Goal: Task Accomplishment & Management: Manage account settings

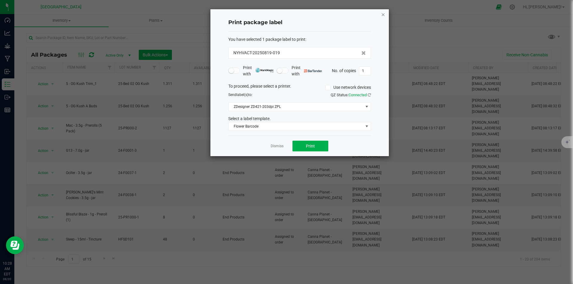
click at [383, 16] on icon "button" at bounding box center [383, 14] width 4 height 7
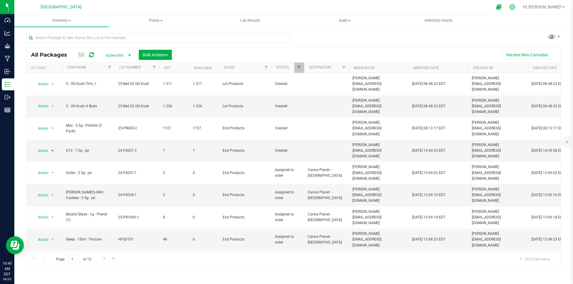
click at [520, 6] on div at bounding box center [512, 7] width 15 height 13
click at [520, 10] on div at bounding box center [512, 7] width 15 height 13
click at [515, 5] on icon at bounding box center [512, 7] width 6 height 6
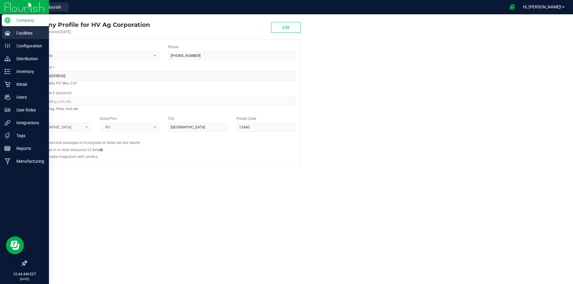
click at [22, 31] on p "Facilities" at bounding box center [28, 33] width 36 height 7
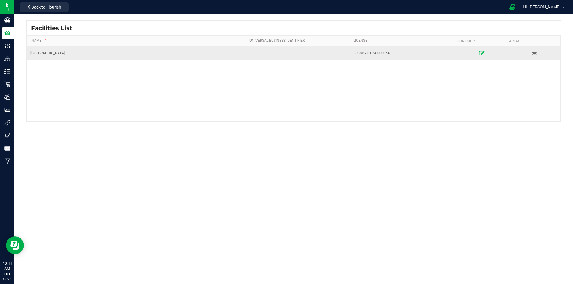
click at [474, 52] on link at bounding box center [482, 53] width 50 height 10
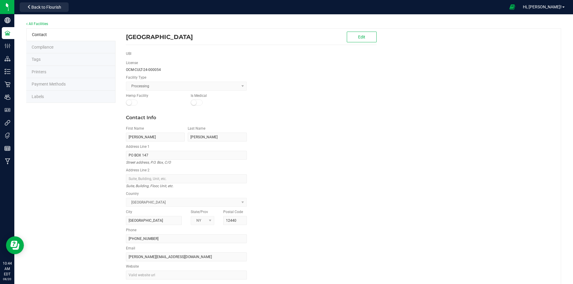
click at [65, 93] on li "Labels" at bounding box center [70, 97] width 89 height 13
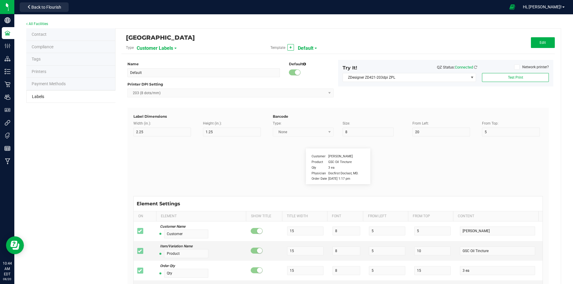
click at [159, 43] on span "Customer Labels" at bounding box center [155, 48] width 36 height 10
click at [169, 128] on li "Serial Number Labels" at bounding box center [165, 126] width 59 height 11
type input "1.5"
type input "0.75"
type input "6"
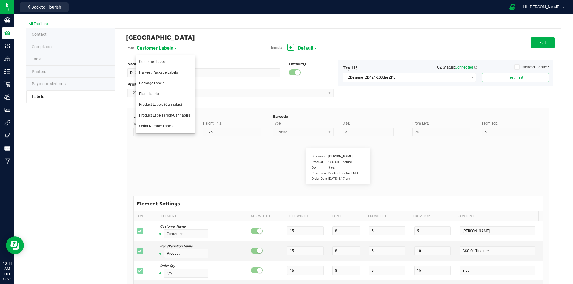
type input "0"
type input "Serial Number"
type input "10"
type input "7"
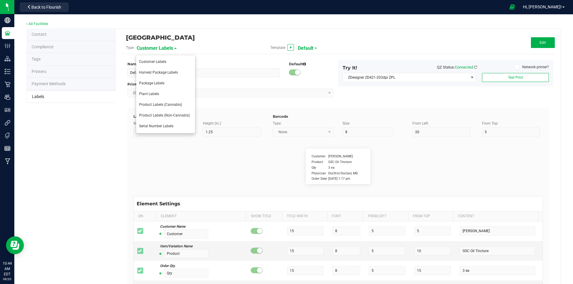
type input "12"
type input "00000042"
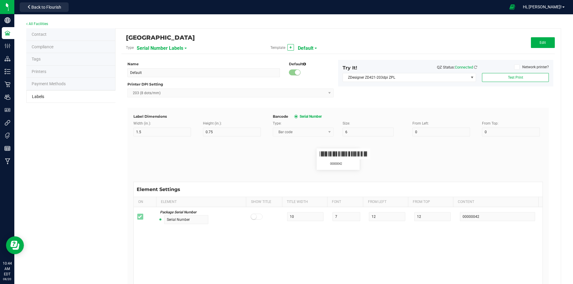
click at [164, 48] on span "Serial Number Labels" at bounding box center [160, 48] width 47 height 10
click at [169, 105] on span "Product Labels (Cannabis)" at bounding box center [160, 105] width 43 height 4
type input "2"
type input "1"
type input "30"
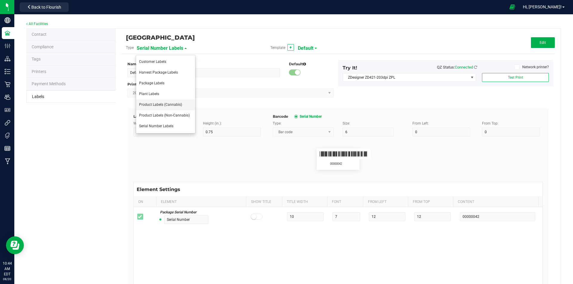
type input "3"
type input "Lot Number"
type input "15"
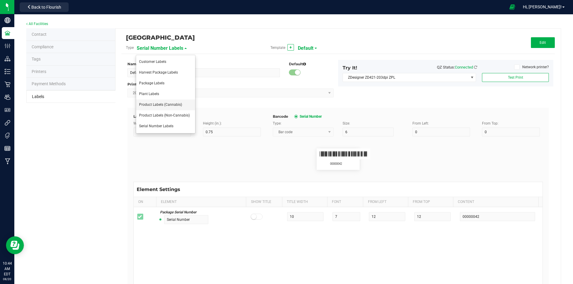
type input "3"
type input "LOT918234"
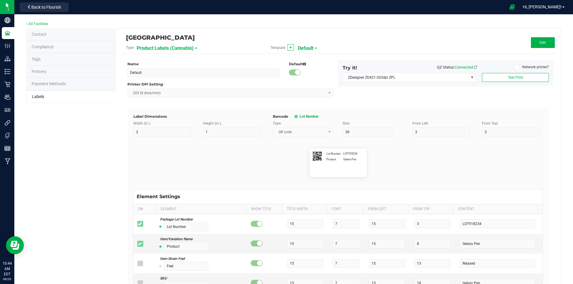
click at [154, 44] on span "Product Labels (Cannabis)" at bounding box center [165, 48] width 57 height 10
click at [166, 76] on li "Harvest Package Labels" at bounding box center [165, 72] width 59 height 11
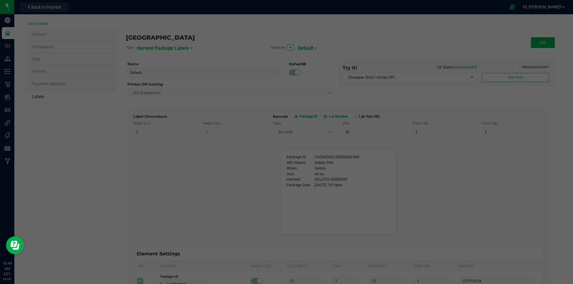
type input "4"
type input "3"
type input "8"
type input "5"
type input "40"
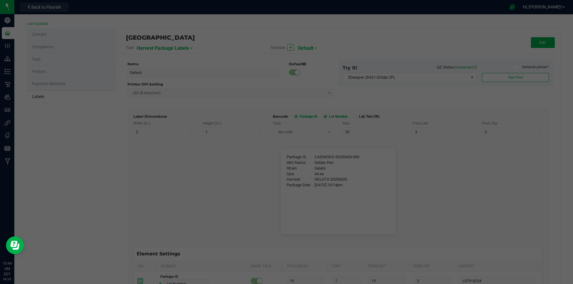
type input "Package ID"
type input "25"
type input "10"
type input "5"
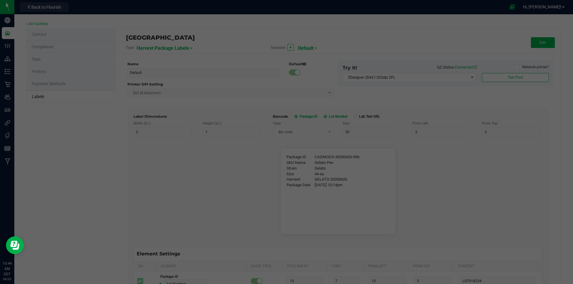
type input "CADMODS-20200420-096"
type input "SKU Name"
type input "25"
type input "10"
type input "5"
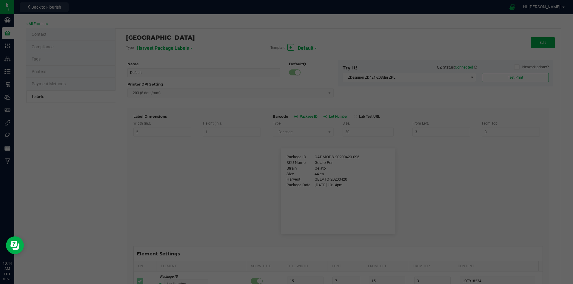
type input "10"
type input "Strain"
type input "25"
type input "10"
type input "5"
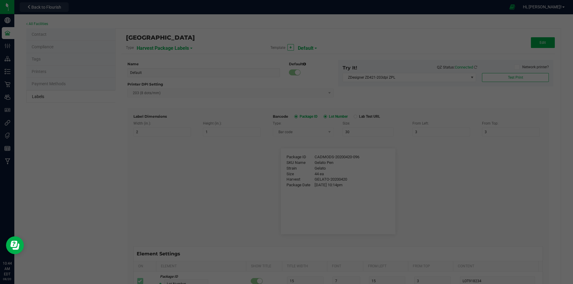
type input "15"
type input "Gelato"
type input "Size"
type input "25"
type input "10"
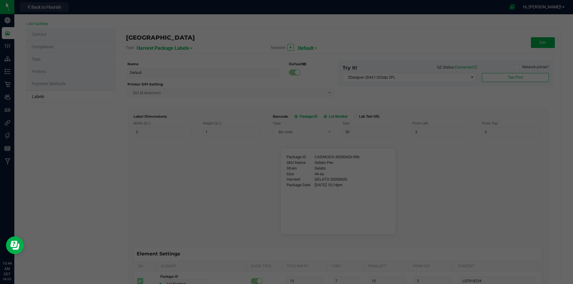
type input "5"
type input "20"
type input "44 ea"
type input "Harvest"
type input "25"
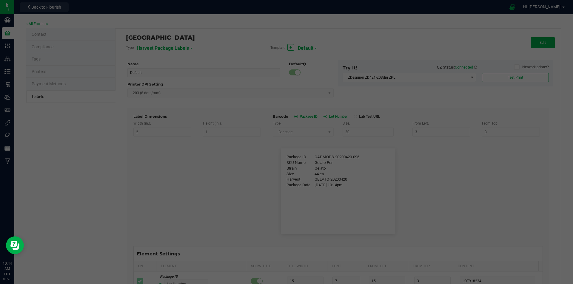
type input "10"
type input "5"
type input "25"
type input "GELATO-20200420"
type input "Package Date"
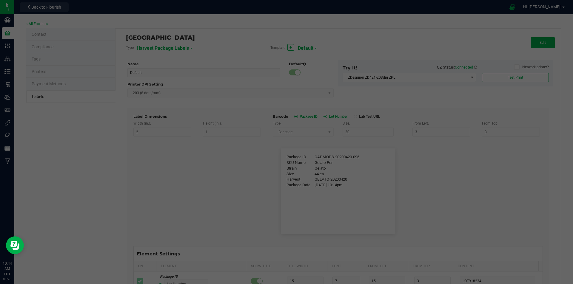
type input "25"
type input "10"
type input "5"
type input "30"
type input "[DATE] 10:14pm"
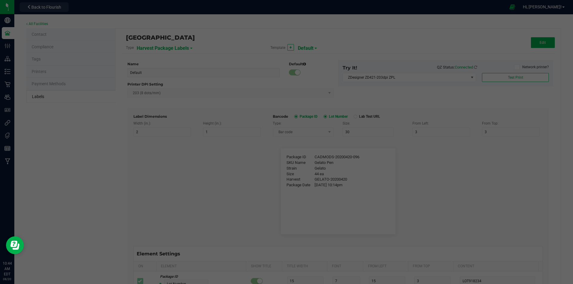
type input "Harvest Date"
type input "25"
type input "10"
type input "5"
type input "25"
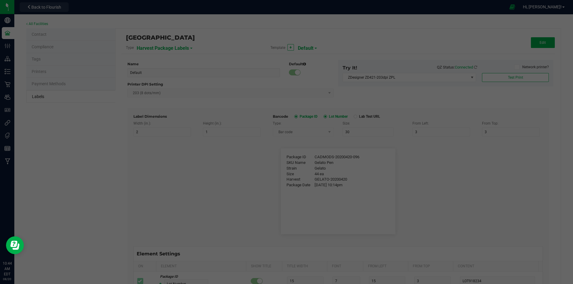
type input "[DATE]"
type input "Lot Number"
type input "25"
type input "10"
type input "5"
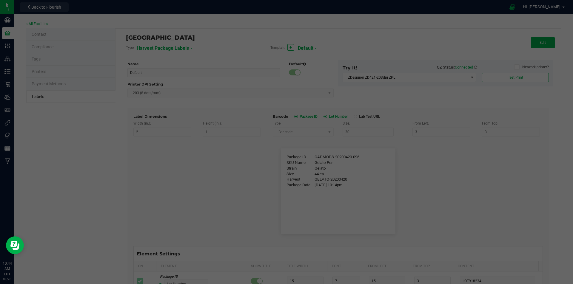
type input "35"
type input "LOT918234"
type input "Ref Field 1"
type input "25"
type input "10"
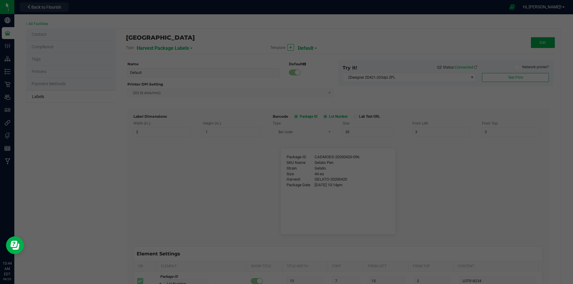
type input "5"
type input "35"
type input "Ref Field 1 Value"
type input "Ref Field 2"
type input "25"
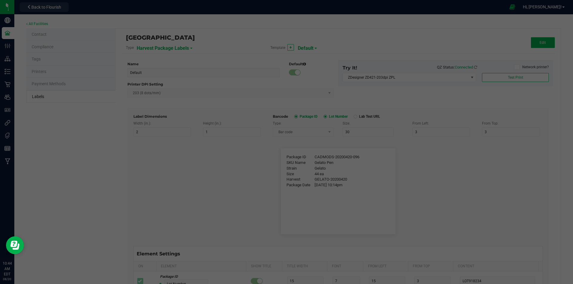
type input "10"
type input "5"
type input "35"
type input "Ref Field 2 Value"
type input "Ref Field 3"
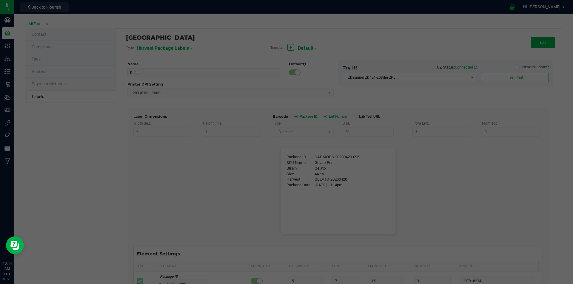
type input "25"
type input "10"
type input "5"
type input "35"
type input "Ref Field 3 Value"
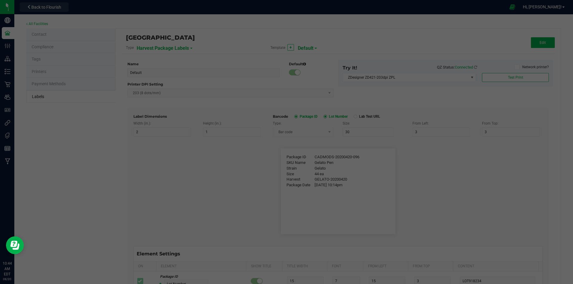
type input "Item Ref Field 1"
type input "25"
type input "10"
type input "5"
type input "35"
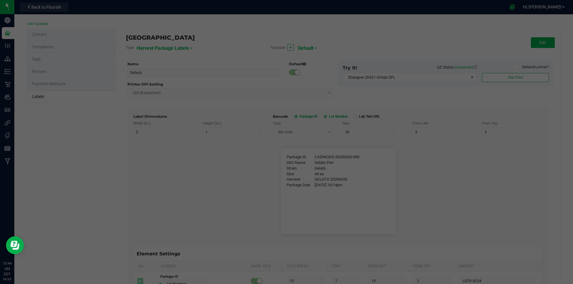
type input "Item Ref Field 1 Value"
type input "Item Ref Field 2"
type input "25"
type input "10"
type input "5"
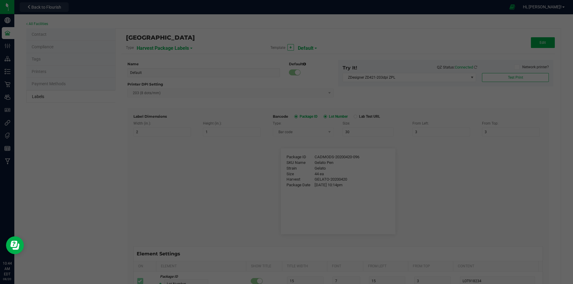
type input "35"
type input "Item Ref Field 2 Value"
type input "Item Ref Field 3"
type input "25"
type input "10"
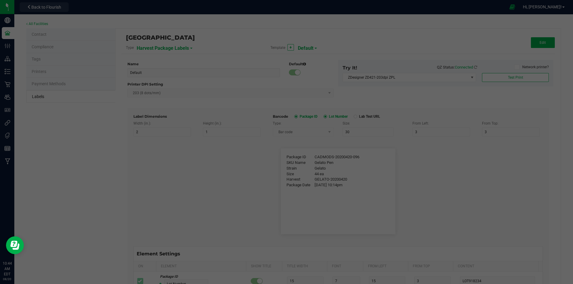
type input "5"
type input "35"
type input "Item Ref Field 3 Value"
type input "Item Ref Field 4"
type input "25"
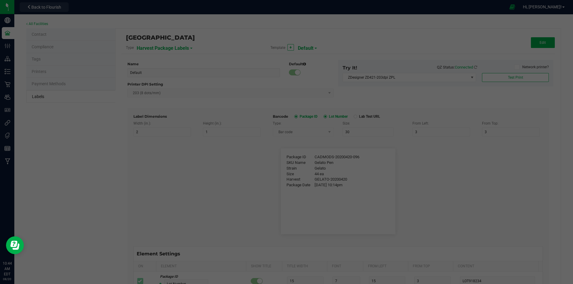
type input "10"
type input "5"
type input "35"
type input "Item Ref Field 4 Value"
type input "Item Ref Field 5"
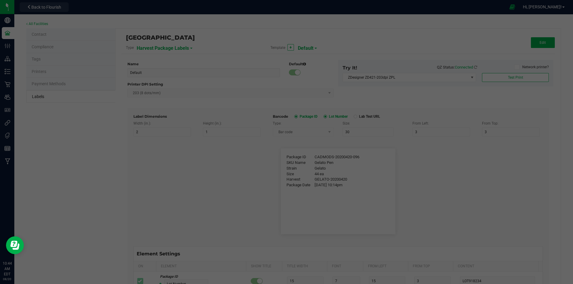
type input "25"
type input "10"
type input "5"
type input "35"
type input "Item Ref Field 5 Value"
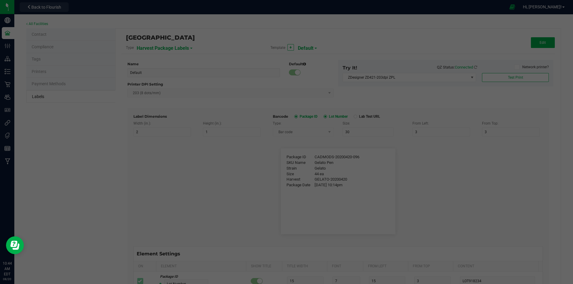
type input "NDC Number"
type input "25"
type input "10"
type input "5"
type input "35"
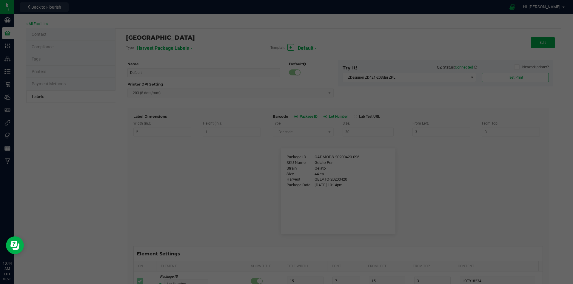
type input "[PHONE_NUMBER]"
type input "Number of Servings"
type input "25"
type input "10"
type input "5"
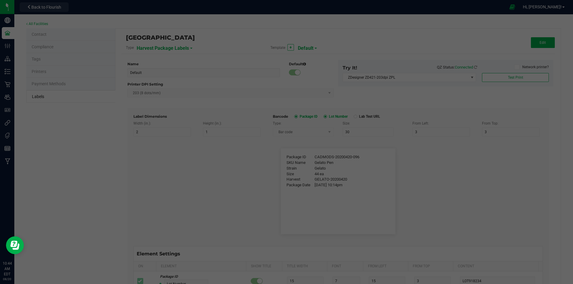
type input "35"
type input "4 servings/item"
type input "Serving Size"
type input "25"
type input "10"
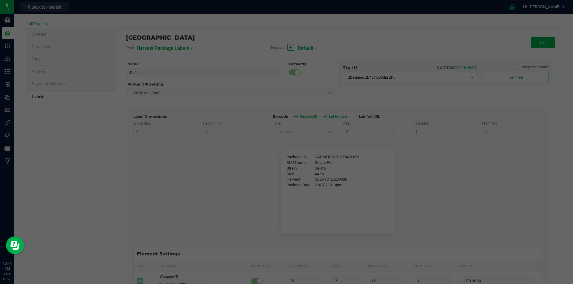
type input "5"
type input "35"
type input "1 cup"
type input "Serving Size (Grams)"
type input "25"
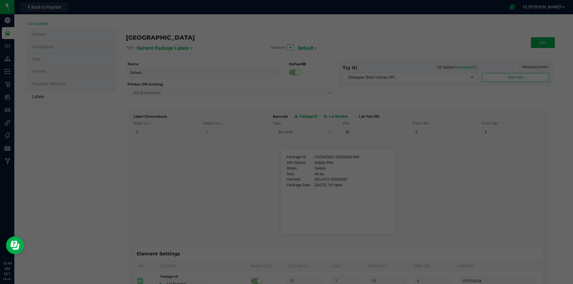
type input "10"
type input "5"
type input "35"
type input "4 g"
type input "Item Ingredients"
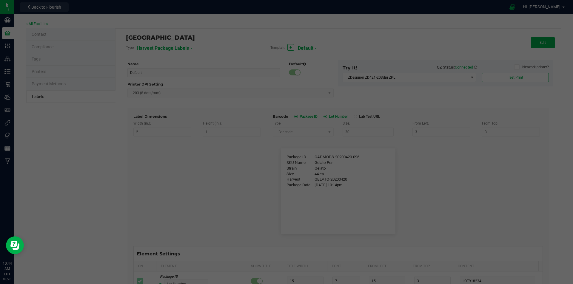
type input "25"
type input "10"
type input "5"
type input "35"
type input "Ingredient one, ingredient two"
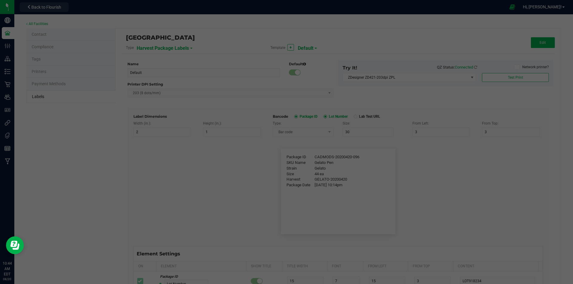
type input "Allergens"
type input "25"
type input "10"
type input "5"
type input "35"
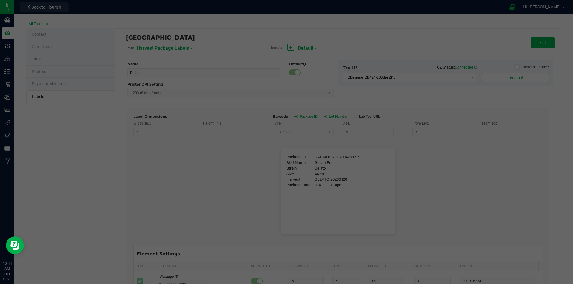
type input "Tree Nuts, Soy, Wheat"
type input "Feel"
type input "25"
type input "10"
type input "5"
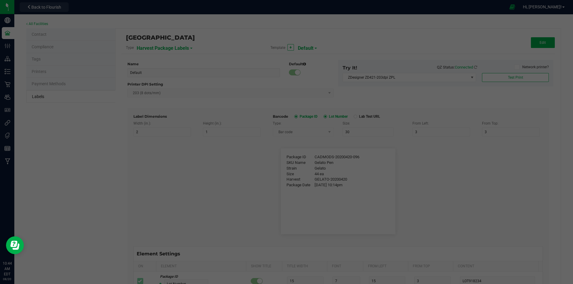
type input "35"
type input "Relaxed"
type input "Usable Cannabis per Unit"
type input "25"
type input "10"
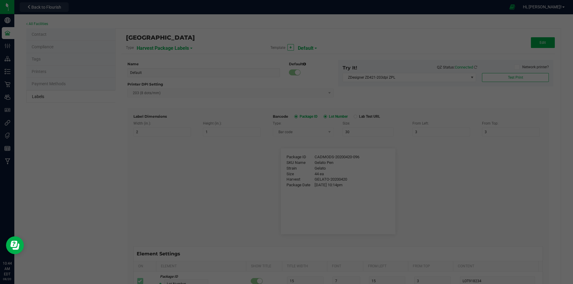
type input "5"
type input "35"
type input "25.73 g"
type input "Moisture %"
type input "25"
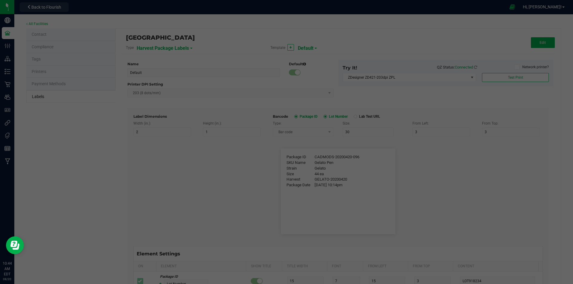
type input "10"
type input "5"
type input "35"
type input "8.40 %"
type input "25"
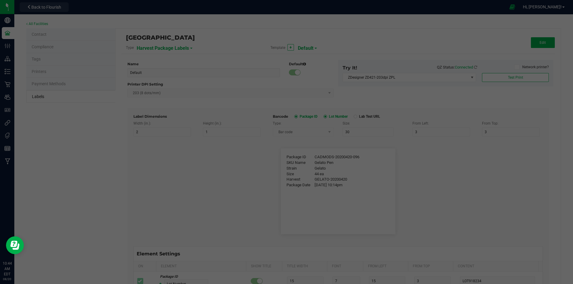
type input "10"
type input "5"
type input "35"
type input "25"
type input "10"
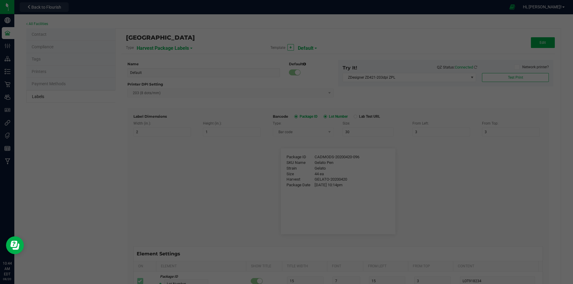
type input "5"
type input "35"
type input "Order ID"
type input "25"
type input "10"
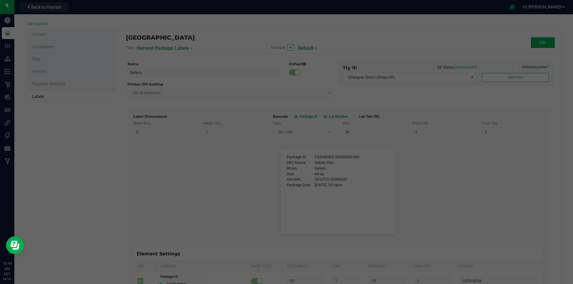
type input "5"
type input "35"
type input "00256420"
type input "Brand"
type input "25"
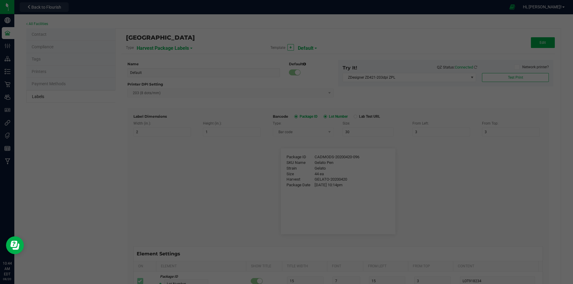
type input "10"
type input "5"
type input "30"
type input "Cannabis Co."
type input "Product Line"
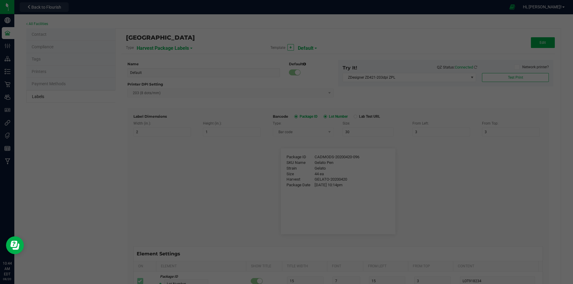
type input "25"
type input "10"
type input "5"
type input "30"
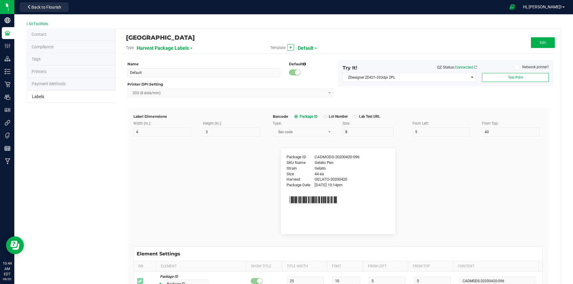
click at [157, 45] on span "Harvest Package Labels" at bounding box center [163, 48] width 52 height 10
click at [171, 83] on li "Package Labels" at bounding box center [165, 83] width 59 height 11
click at [157, 46] on span "Package Labels" at bounding box center [154, 48] width 34 height 10
click at [160, 93] on li "Plant Labels" at bounding box center [165, 94] width 59 height 11
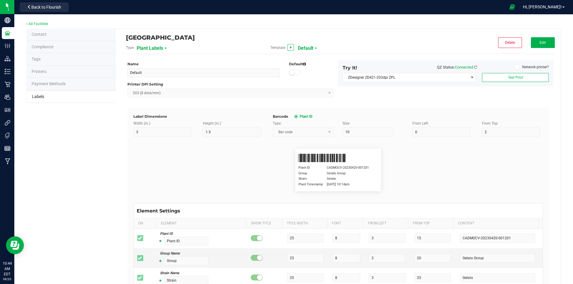
click at [165, 48] on span at bounding box center [165, 48] width 2 height 1
click at [166, 81] on li "Package Labels" at bounding box center [165, 83] width 59 height 11
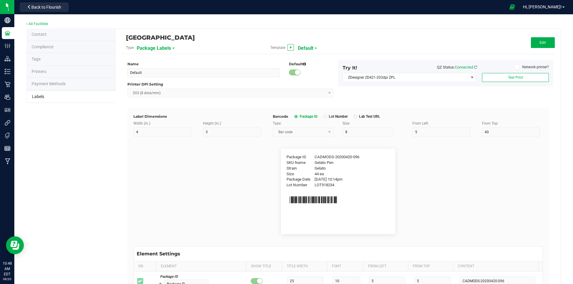
click at [305, 47] on span "Default" at bounding box center [306, 48] width 16 height 10
click at [317, 33] on div "[GEOGRAPHIC_DATA]" at bounding box center [266, 38] width 280 height 10
click at [289, 47] on span "+" at bounding box center [290, 47] width 2 height 5
click at [366, 117] on span "Lab Test URL" at bounding box center [368, 116] width 23 height 5
click at [332, 115] on span "Lot Number" at bounding box center [337, 116] width 21 height 5
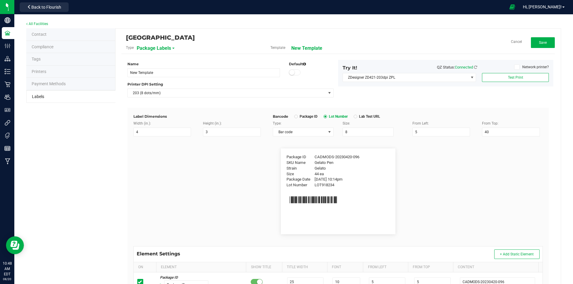
click at [305, 116] on span "Package ID" at bounding box center [308, 116] width 20 height 5
click at [504, 256] on button "+ Add Static Element" at bounding box center [516, 255] width 45 height 10
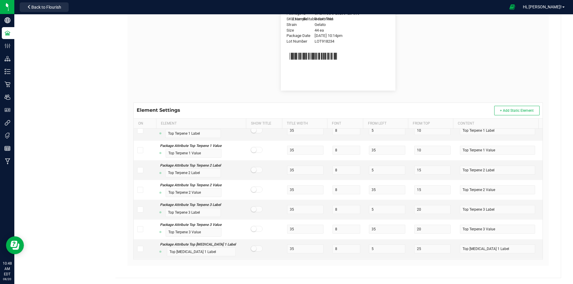
scroll to position [4653, 0]
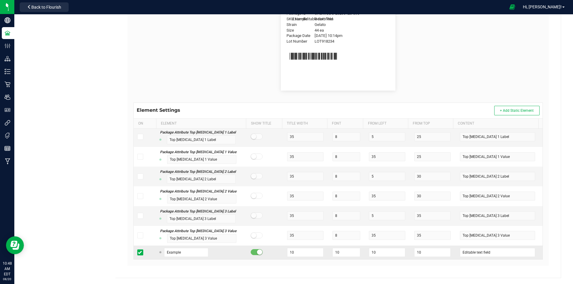
click at [141, 253] on icon at bounding box center [140, 253] width 4 height 0
click at [0, 0] on input "checkbox" at bounding box center [0, 0] width 0 height 0
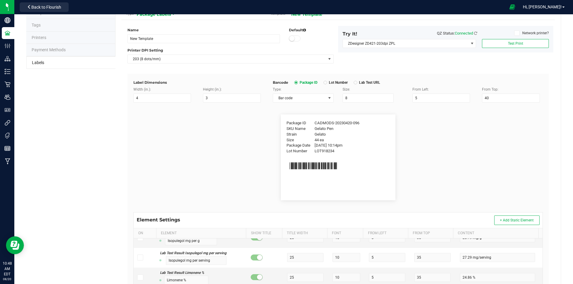
scroll to position [0, 0]
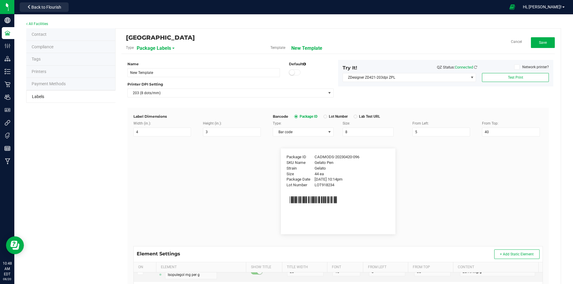
click at [49, 57] on li "Tags" at bounding box center [70, 59] width 89 height 13
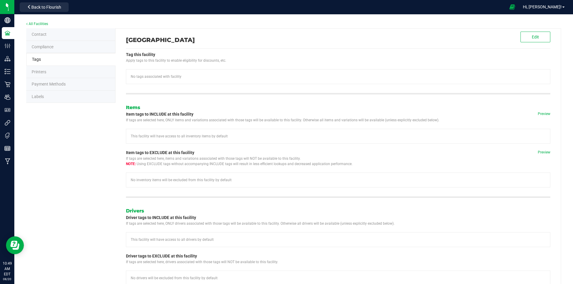
click at [58, 47] on li "Compliance" at bounding box center [70, 47] width 89 height 13
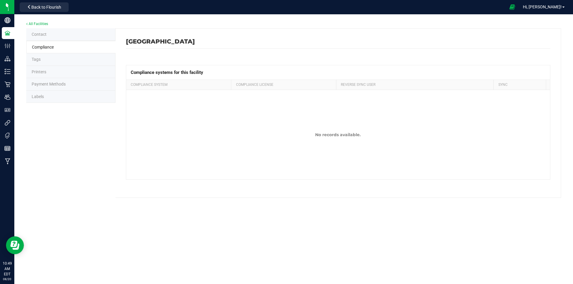
click at [60, 73] on li "Printers" at bounding box center [70, 72] width 89 height 13
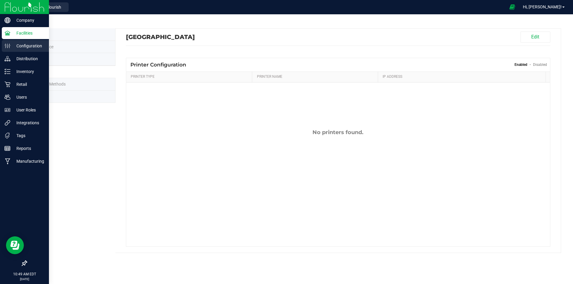
click at [24, 45] on p "Configuration" at bounding box center [28, 45] width 36 height 7
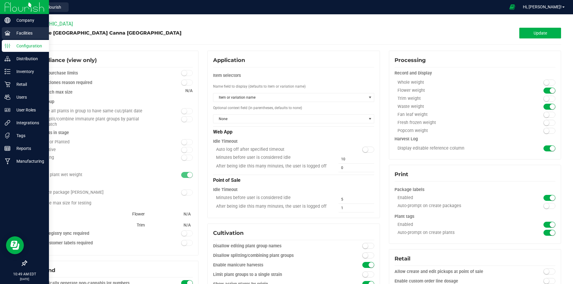
click at [10, 28] on div "Facilities" at bounding box center [25, 33] width 47 height 12
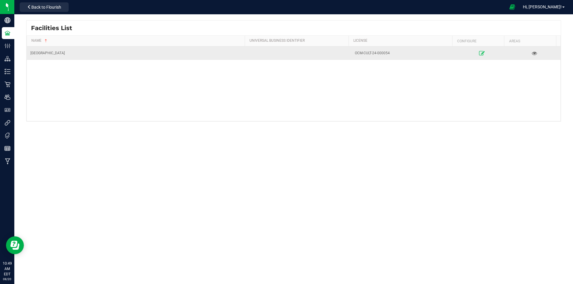
click at [479, 54] on icon at bounding box center [482, 53] width 6 height 4
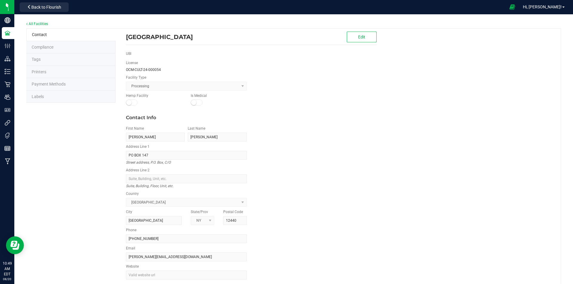
click at [61, 98] on li "Labels" at bounding box center [70, 97] width 89 height 13
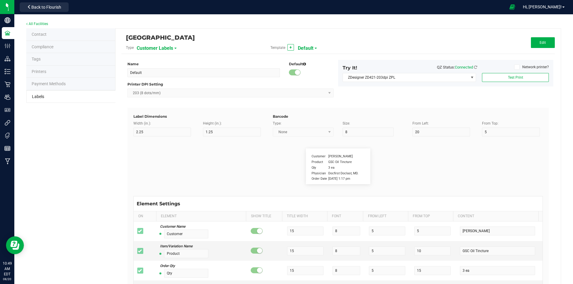
click at [309, 51] on span "Default" at bounding box center [306, 48] width 16 height 10
click at [157, 47] on span "Customer Labels" at bounding box center [155, 48] width 36 height 10
click at [166, 106] on span "Product Labels (Cannabis)" at bounding box center [160, 105] width 43 height 4
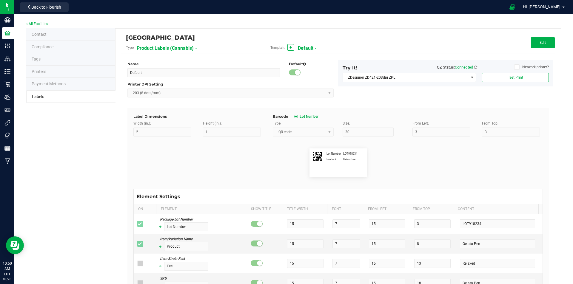
click at [169, 51] on span "Product Labels (Cannabis)" at bounding box center [165, 48] width 57 height 10
click at [163, 81] on li "Package Labels" at bounding box center [165, 83] width 59 height 11
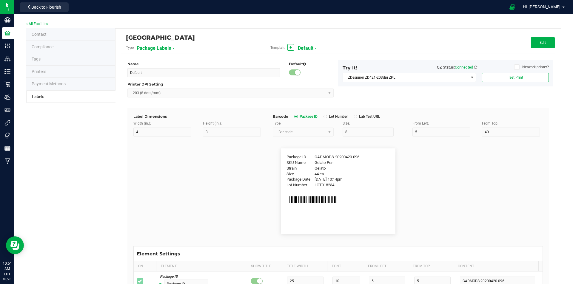
click at [299, 46] on span "Default" at bounding box center [306, 48] width 16 height 10
click at [320, 86] on li "New Template" at bounding box center [325, 83] width 59 height 11
click at [547, 43] on button "Edit" at bounding box center [543, 42] width 24 height 11
click at [316, 48] on span "New Template" at bounding box center [306, 48] width 31 height 10
click at [307, 73] on span "Flower Barcode" at bounding box center [304, 72] width 25 height 4
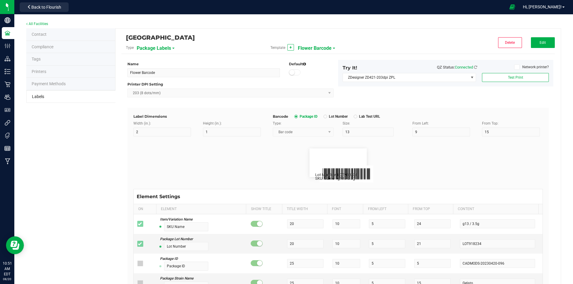
click at [307, 48] on span "Flower Barcode" at bounding box center [315, 48] width 34 height 10
click at [314, 84] on span "New Template" at bounding box center [310, 83] width 23 height 4
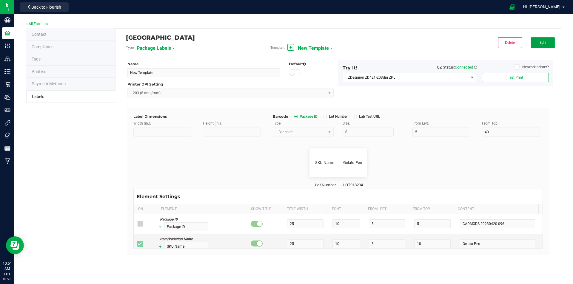
click at [540, 38] on button "Edit" at bounding box center [543, 42] width 24 height 11
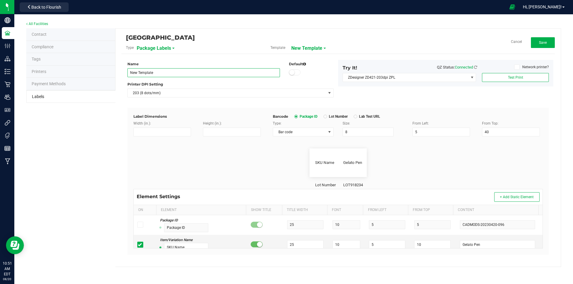
click at [172, 72] on input "New Template" at bounding box center [203, 72] width 152 height 9
click at [272, 84] on div "Printer DPI Setting" at bounding box center [230, 84] width 206 height 5
click at [166, 131] on input "Width (in.):" at bounding box center [162, 132] width 58 height 9
click at [225, 130] on input "Height (in.):" at bounding box center [232, 132] width 58 height 9
click at [313, 131] on span "Bar code" at bounding box center [299, 132] width 53 height 8
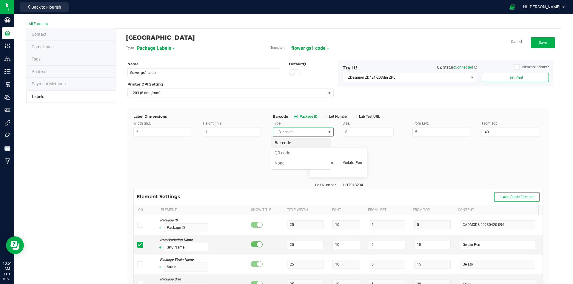
scroll to position [9, 60]
click at [353, 129] on input "8" at bounding box center [367, 132] width 51 height 9
click at [435, 128] on input "5" at bounding box center [441, 132] width 58 height 9
click at [495, 132] on input "40" at bounding box center [511, 132] width 58 height 9
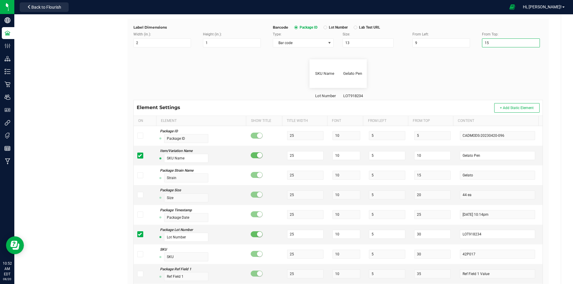
scroll to position [89, 0]
click at [140, 234] on icon at bounding box center [140, 234] width 4 height 0
click at [0, 0] on input "checkbox" at bounding box center [0, 0] width 0 height 0
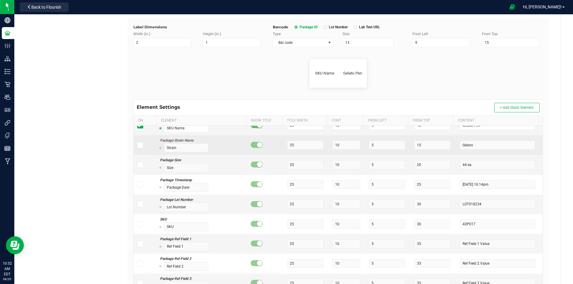
scroll to position [0, 0]
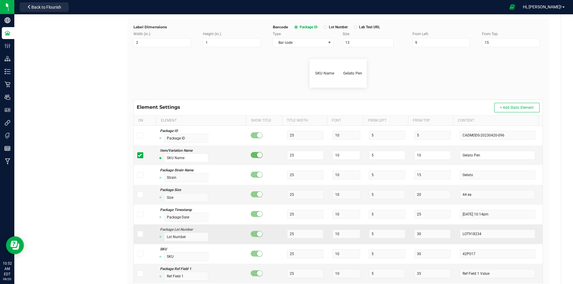
click at [139, 234] on icon at bounding box center [140, 234] width 4 height 0
click at [0, 0] on input "checkbox" at bounding box center [0, 0] width 0 height 0
click at [139, 234] on icon at bounding box center [140, 234] width 4 height 0
click at [0, 0] on input "checkbox" at bounding box center [0, 0] width 0 height 0
click at [140, 155] on icon at bounding box center [140, 155] width 4 height 0
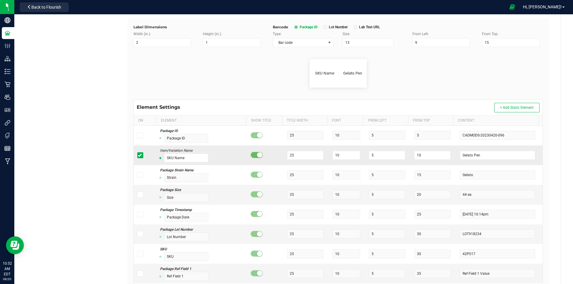
click at [0, 0] on input "checkbox" at bounding box center [0, 0] width 0 height 0
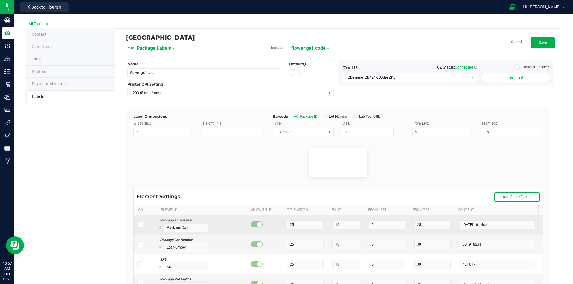
scroll to position [89, 0]
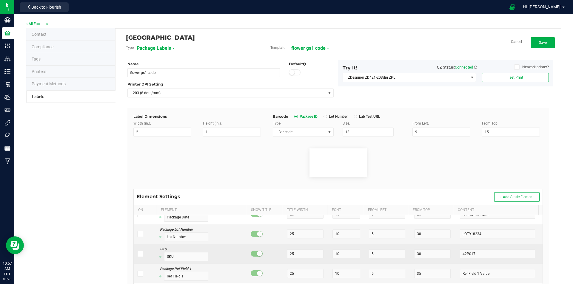
click at [141, 254] on span at bounding box center [140, 254] width 6 height 6
click at [0, 0] on input "checkbox" at bounding box center [0, 0] width 0 height 0
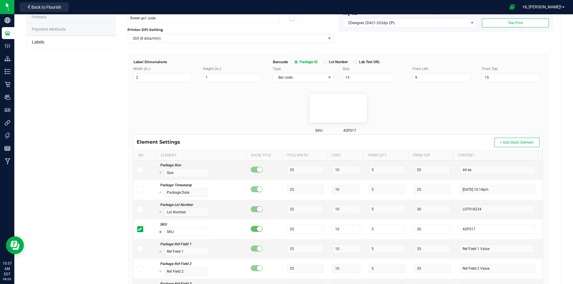
scroll to position [53, 0]
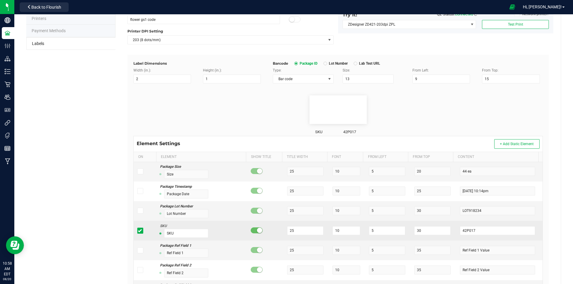
click at [140, 231] on icon at bounding box center [140, 231] width 4 height 0
click at [0, 0] on input "checkbox" at bounding box center [0, 0] width 0 height 0
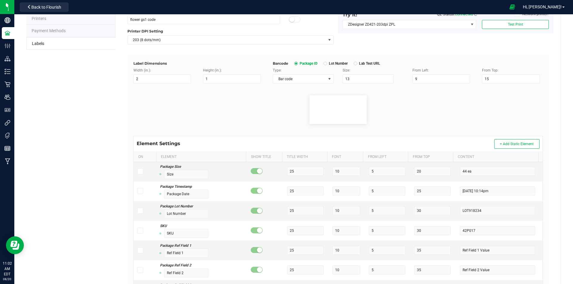
click at [73, 162] on div "Contact Compliance Tags Printers Payment Methods Labels High Falls Canna NY Typ…" at bounding box center [293, 171] width 534 height 392
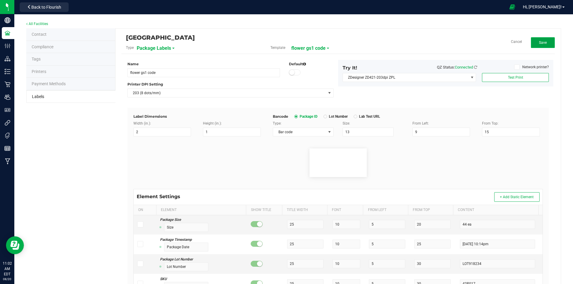
click at [540, 43] on span "Save" at bounding box center [543, 43] width 8 height 4
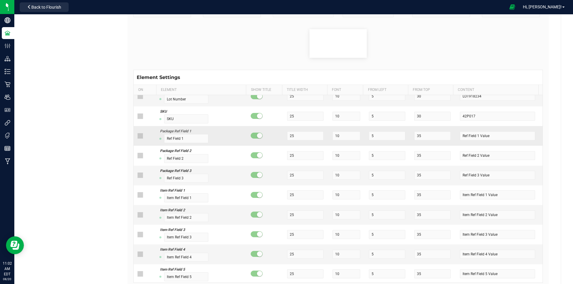
scroll to position [30, 0]
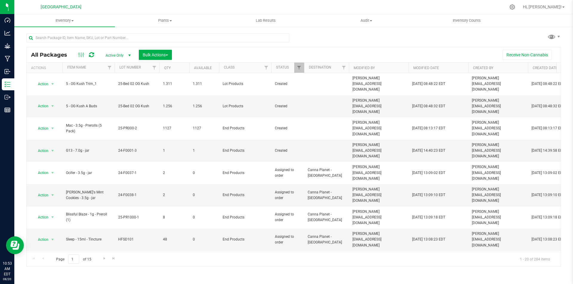
click at [92, 42] on div at bounding box center [157, 40] width 263 height 14
click at [92, 41] on input "text" at bounding box center [157, 37] width 263 height 9
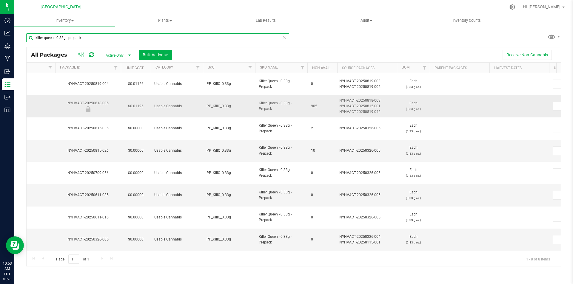
type input "killer queen - 0.33g - prepack"
click at [232, 103] on span "PP_KillQ_0.33g" at bounding box center [228, 106] width 45 height 6
click at [229, 103] on span "PP_KillQ_0.33g" at bounding box center [228, 106] width 45 height 6
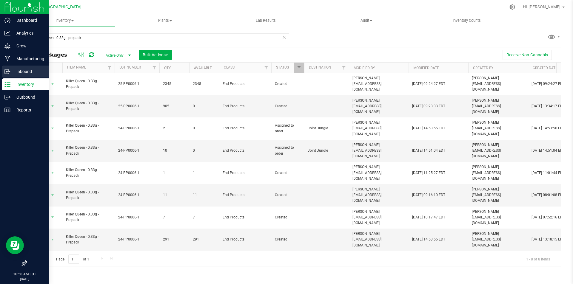
click at [31, 75] on p "Inbound" at bounding box center [28, 71] width 36 height 7
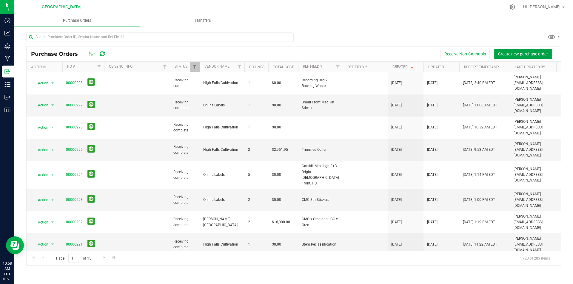
click at [535, 52] on span "Create new purchase order" at bounding box center [523, 54] width 50 height 5
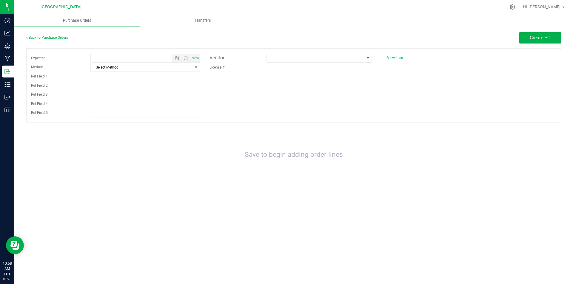
type input "8/20/2025 10:58 AM"
click at [56, 39] on link "Back to Purchase Orders" at bounding box center [47, 37] width 42 height 4
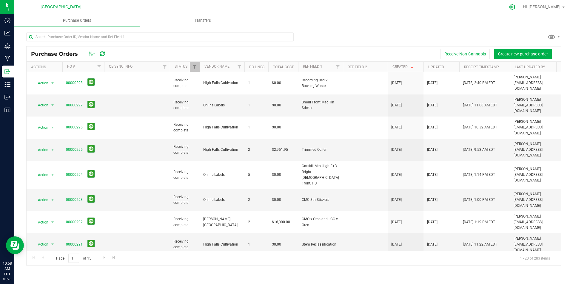
click at [516, 7] on div at bounding box center [512, 7] width 8 height 6
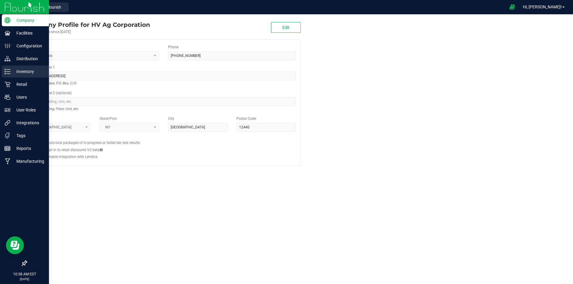
click at [14, 72] on p "Inventory" at bounding box center [28, 71] width 36 height 7
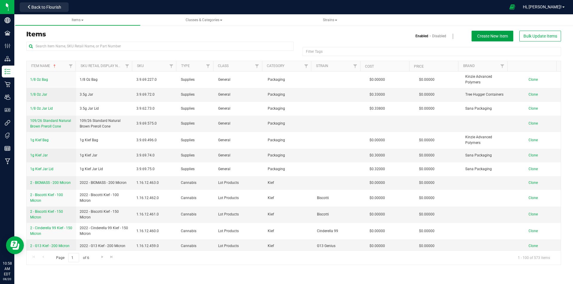
click at [495, 39] on button "Create New Item" at bounding box center [492, 36] width 42 height 11
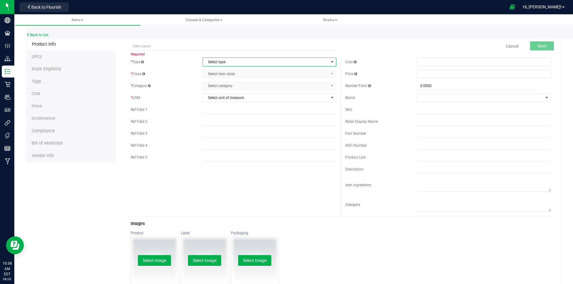
click at [265, 62] on span "Select type" at bounding box center [266, 62] width 126 height 8
click at [239, 70] on li "Cannabis" at bounding box center [267, 72] width 132 height 9
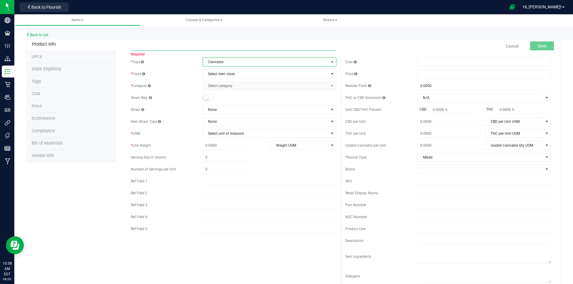
click at [199, 46] on input "text" at bounding box center [233, 46] width 205 height 9
type input "motorbreath - 3.5g - jar"
click at [250, 76] on span "Select item class" at bounding box center [266, 74] width 126 height 8
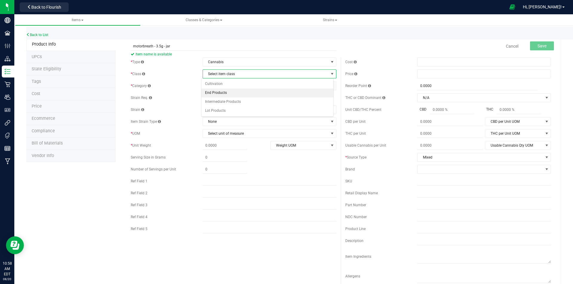
click at [230, 94] on li "End Products" at bounding box center [267, 93] width 132 height 9
click at [256, 85] on span "Select category" at bounding box center [266, 86] width 126 height 8
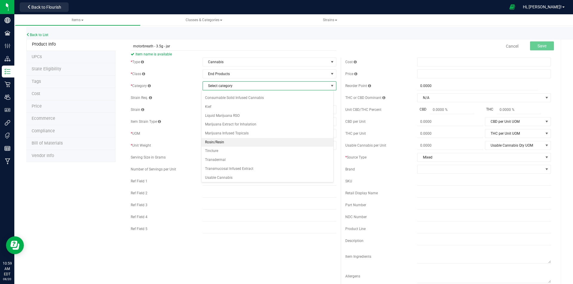
scroll to position [8, 0]
click at [239, 175] on li "Usable Cannabis" at bounding box center [267, 176] width 132 height 9
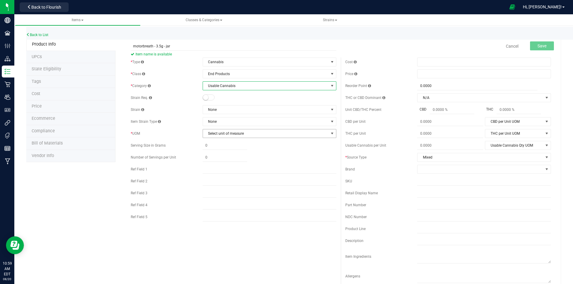
click at [247, 135] on span "Select unit of measure" at bounding box center [266, 133] width 126 height 8
click at [230, 155] on li "Gram" at bounding box center [267, 152] width 132 height 9
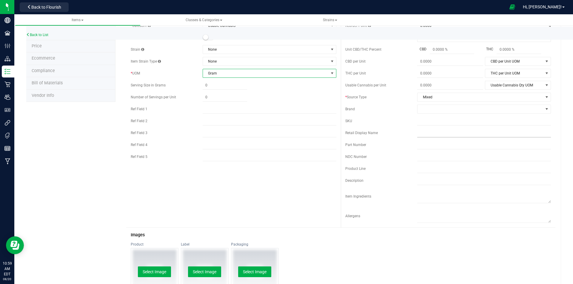
scroll to position [60, 0]
click at [429, 123] on input "text" at bounding box center [484, 121] width 134 height 9
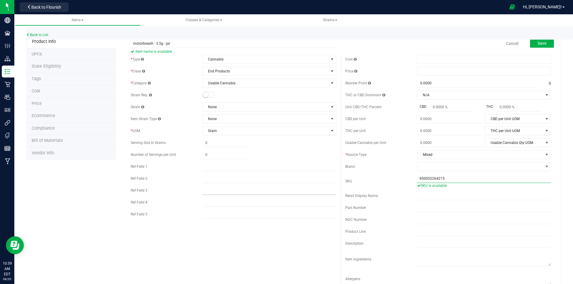
scroll to position [0, 0]
type input "850052264215"
click at [537, 44] on span "Save" at bounding box center [541, 46] width 9 height 5
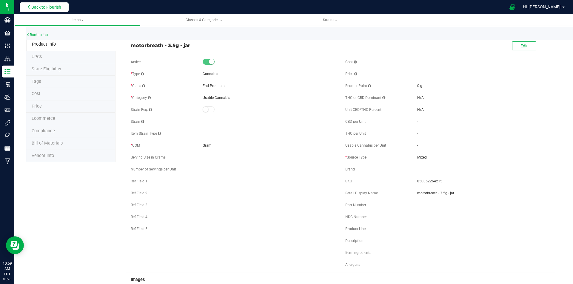
click at [40, 7] on span "Back to Flourish" at bounding box center [46, 7] width 30 height 5
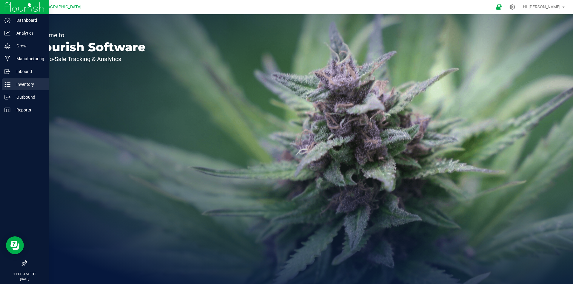
click at [39, 86] on p "Inventory" at bounding box center [28, 84] width 36 height 7
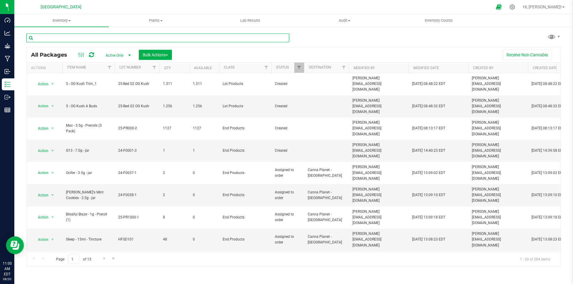
click at [142, 39] on input "text" at bounding box center [157, 37] width 263 height 9
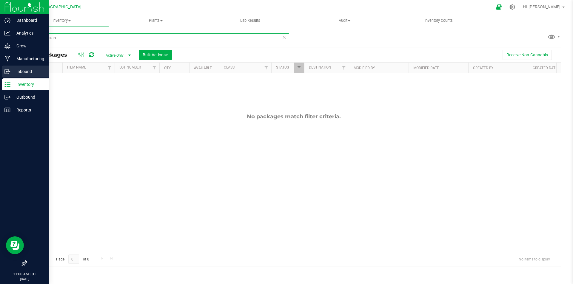
type input "motorbreath"
click at [35, 70] on p "Inbound" at bounding box center [28, 71] width 36 height 7
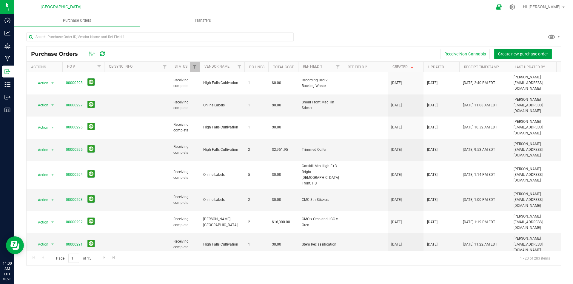
click at [522, 52] on span "Create new purchase order" at bounding box center [523, 54] width 50 height 5
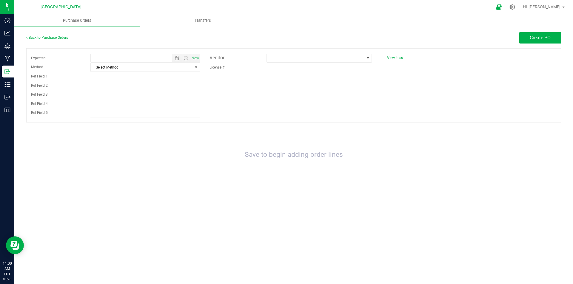
type input "8/20/2025 11:00 AM"
click at [532, 39] on span "Create PO" at bounding box center [539, 38] width 21 height 6
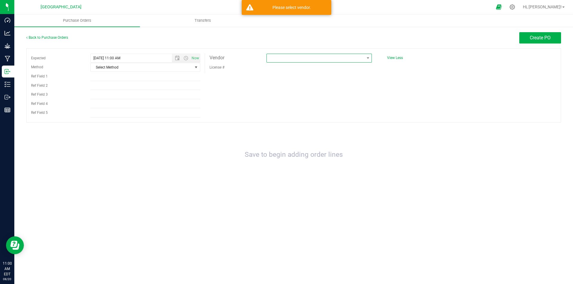
click at [293, 57] on span at bounding box center [315, 58] width 97 height 8
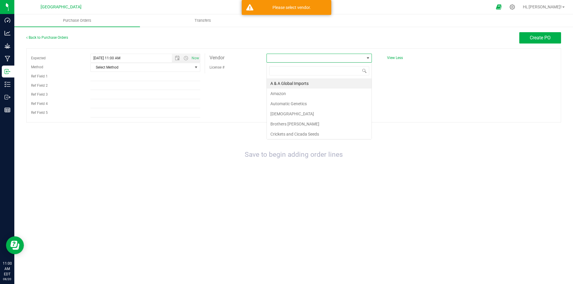
scroll to position [9, 105]
type input "high"
click at [299, 85] on li "High Falls Cultivation" at bounding box center [319, 83] width 105 height 10
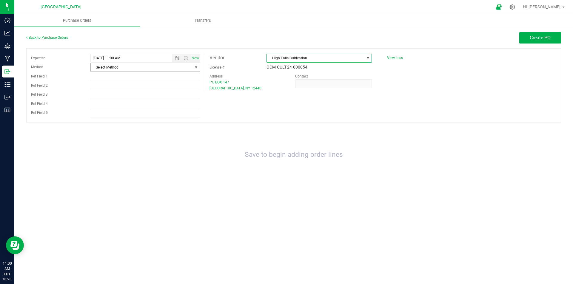
click at [123, 70] on span "Select Method" at bounding box center [142, 67] width 102 height 8
click at [358, 129] on div "Save to begin adding order lines" at bounding box center [293, 155] width 534 height 53
click at [542, 36] on span "Create PO" at bounding box center [539, 38] width 21 height 6
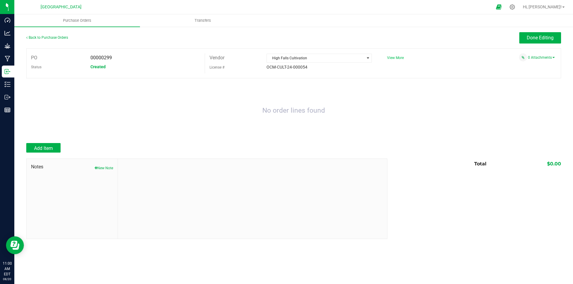
click at [397, 58] on span "View More" at bounding box center [395, 58] width 17 height 4
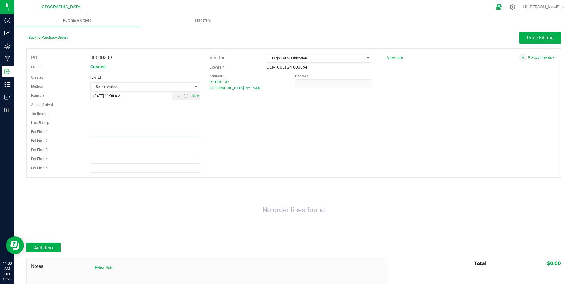
click at [99, 129] on input "Ref Field 1" at bounding box center [145, 131] width 110 height 9
type input "barcode test"
click at [227, 144] on div "PO 00000299 Status Created Created Aug 20, 2025 Method Select Method Select Met…" at bounding box center [293, 112] width 534 height 129
click at [44, 239] on div at bounding box center [293, 240] width 534 height 6
click at [51, 244] on button "Add Item" at bounding box center [43, 248] width 34 height 10
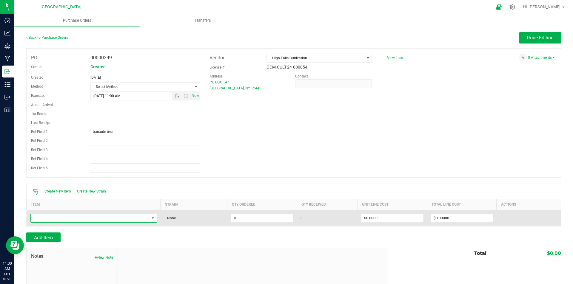
click at [123, 218] on span "NO DATA FOUND" at bounding box center [90, 218] width 118 height 8
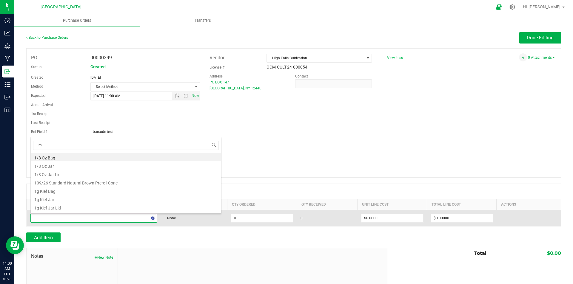
scroll to position [9, 124]
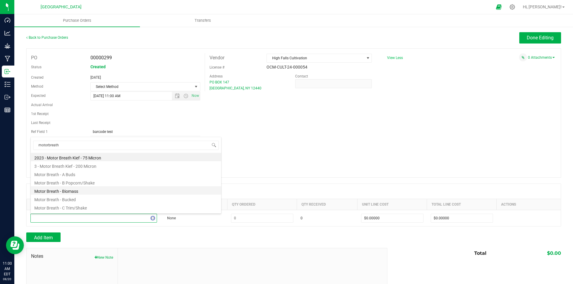
type input "motorbreath"
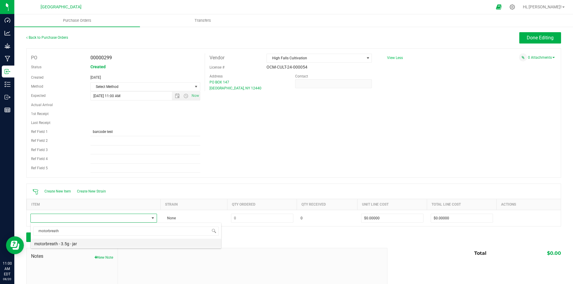
click at [122, 244] on li "motorbreath - 3.5g - jar" at bounding box center [126, 243] width 190 height 8
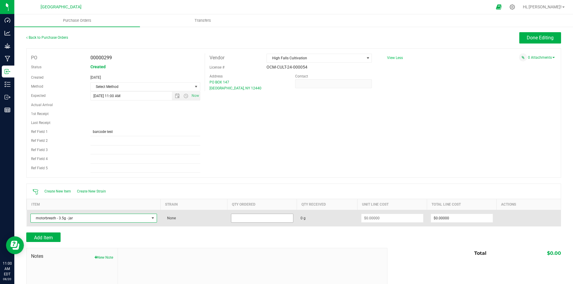
click at [263, 219] on input at bounding box center [262, 218] width 62 height 8
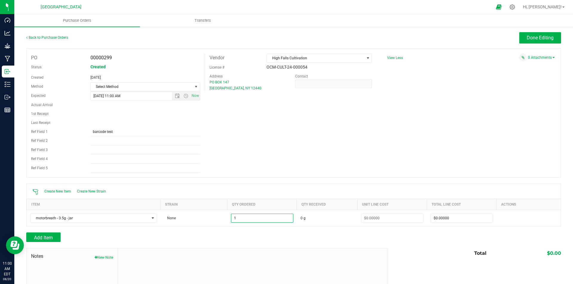
type input "1.0000 g"
click at [350, 250] on div at bounding box center [252, 288] width 269 height 80
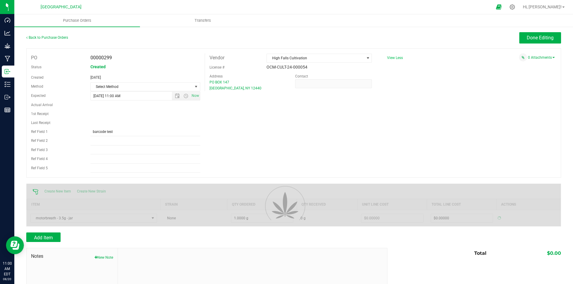
type input "$0.00000"
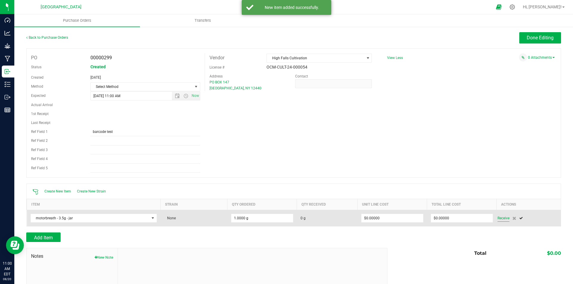
click at [499, 217] on span "Receive" at bounding box center [503, 218] width 12 height 7
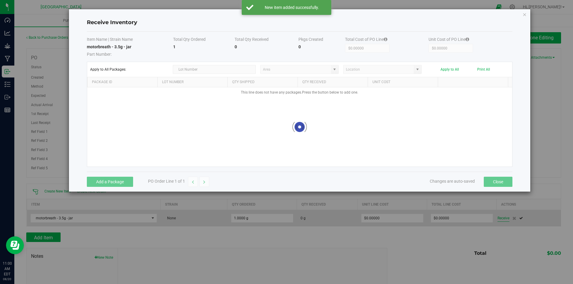
type input "Snapple - Inventory"
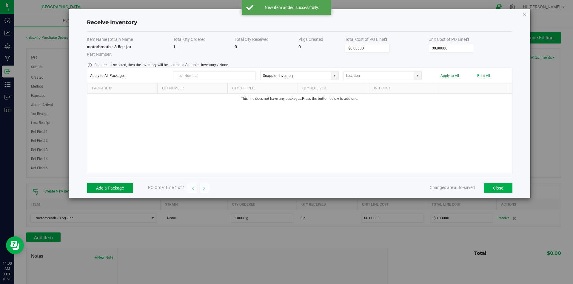
click at [100, 190] on button "Add a Package" at bounding box center [110, 188] width 46 height 10
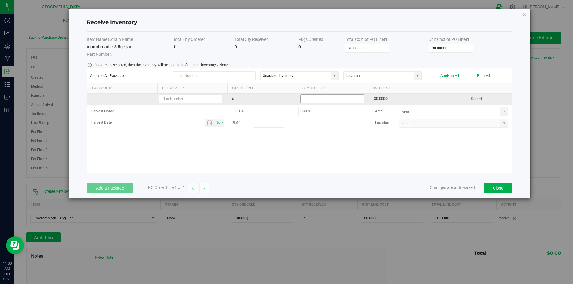
click at [327, 95] on input at bounding box center [331, 99] width 63 height 8
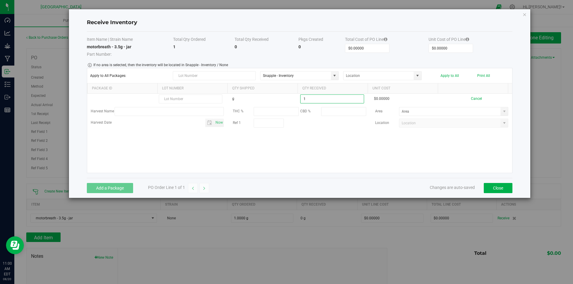
type input "1.0000 g"
click at [368, 156] on kendo-grid-list "g 1.0000 g $0.00000 Cancel Harvest Name THC % CBD % Area Harvest Date Now Ref 1…" at bounding box center [299, 133] width 425 height 79
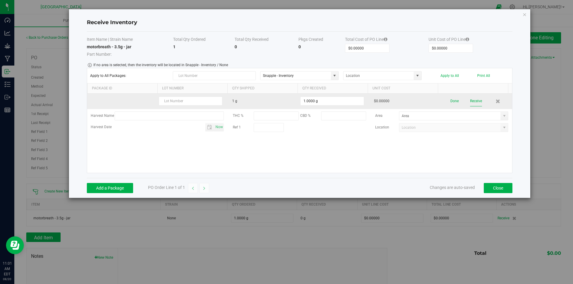
click at [470, 100] on button "Receive" at bounding box center [476, 101] width 12 height 10
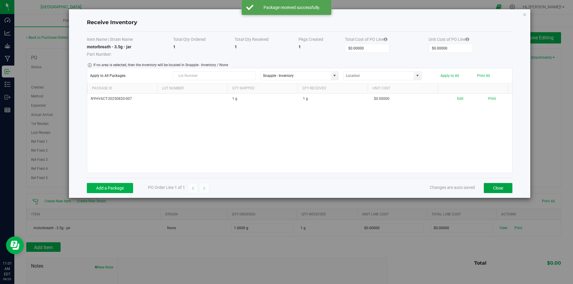
click at [494, 191] on button "Close" at bounding box center [497, 188] width 29 height 10
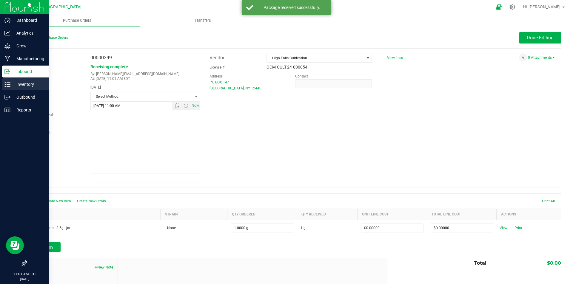
click at [20, 81] on p "Inventory" at bounding box center [28, 84] width 36 height 7
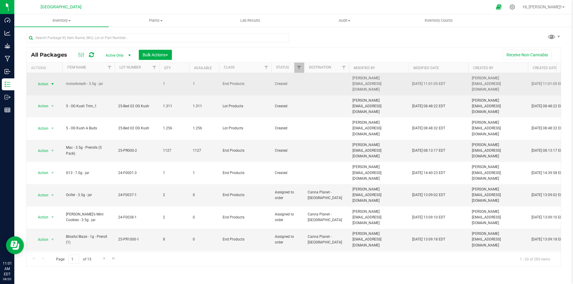
click at [45, 80] on span "Action" at bounding box center [41, 84] width 16 height 8
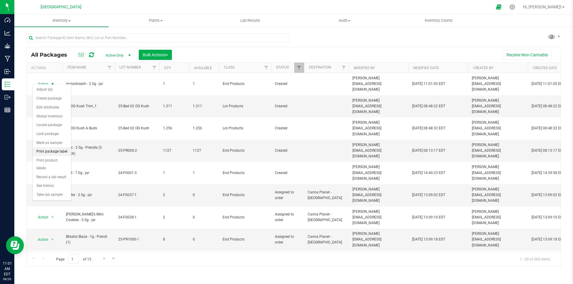
click at [57, 153] on li "Print package label" at bounding box center [52, 151] width 38 height 9
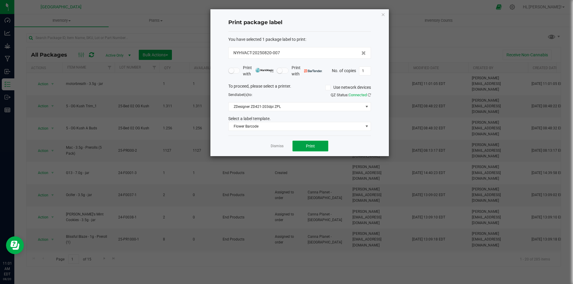
click at [310, 144] on span "Print" at bounding box center [310, 146] width 9 height 5
click at [382, 11] on icon "button" at bounding box center [383, 14] width 4 height 7
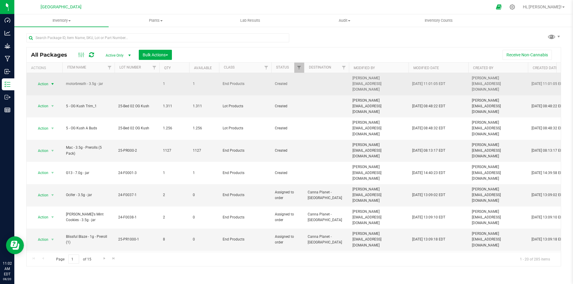
click at [54, 82] on span "select" at bounding box center [52, 84] width 5 height 5
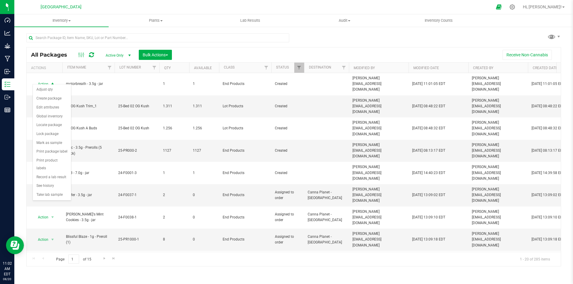
click at [312, 44] on div "All Packages Active Only Active Only Lab Samples Locked All Bulk Actions Add to…" at bounding box center [293, 147] width 534 height 239
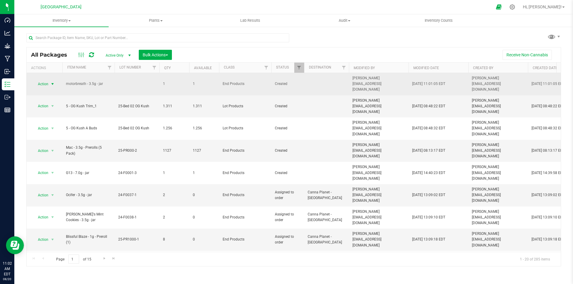
click at [49, 82] on span "select" at bounding box center [52, 84] width 7 height 8
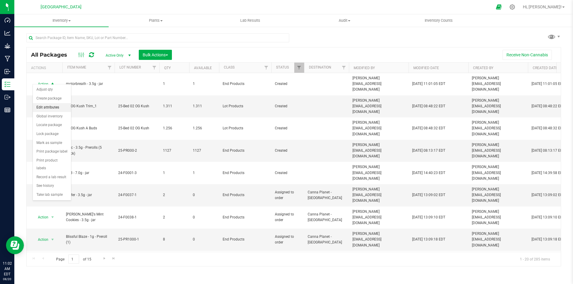
click at [59, 108] on li "Edit attributes" at bounding box center [52, 107] width 38 height 9
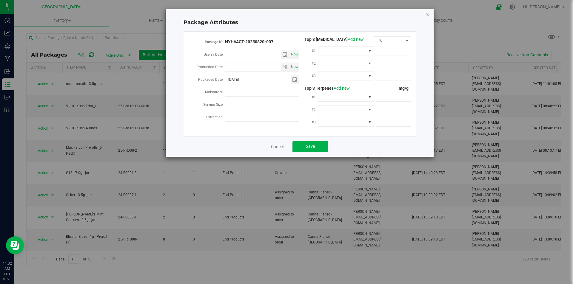
click at [427, 12] on icon "Close modal" at bounding box center [428, 14] width 4 height 7
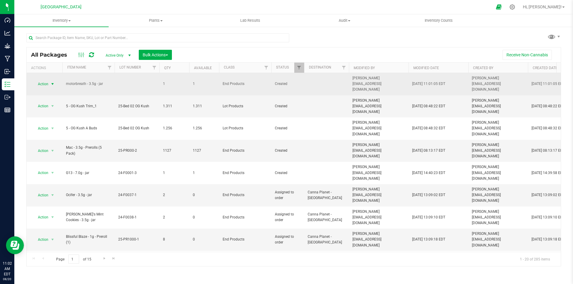
click at [48, 80] on span "Action" at bounding box center [41, 84] width 16 height 8
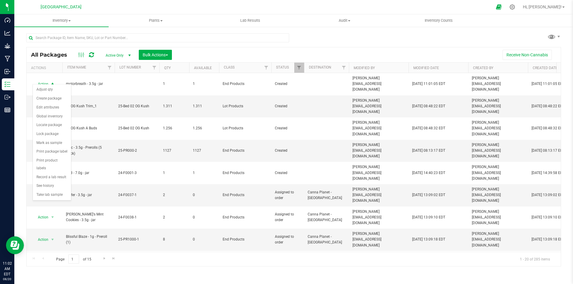
click at [352, 42] on div "All Packages Active Only Active Only Lab Samples Locked All Bulk Actions Add to…" at bounding box center [293, 147] width 534 height 239
click at [520, 1] on div at bounding box center [512, 7] width 15 height 13
click at [515, 7] on icon at bounding box center [512, 7] width 6 height 6
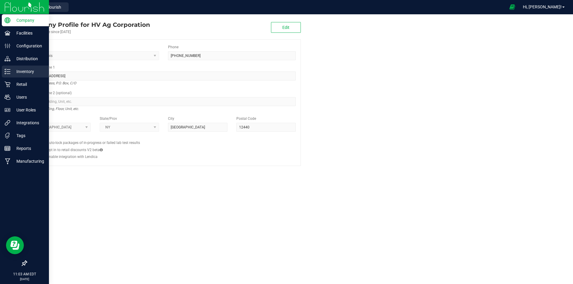
click at [21, 72] on p "Inventory" at bounding box center [28, 71] width 36 height 7
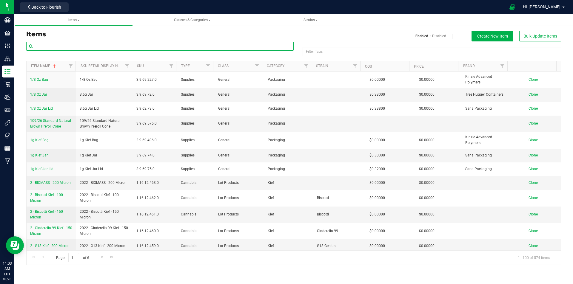
click at [120, 43] on input "text" at bounding box center [159, 46] width 267 height 9
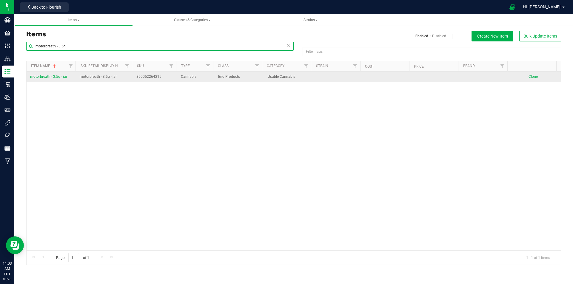
type input "motorbreath - 3.5g"
click at [45, 76] on span "motorbreath - 3.5g - jar" at bounding box center [48, 77] width 37 height 4
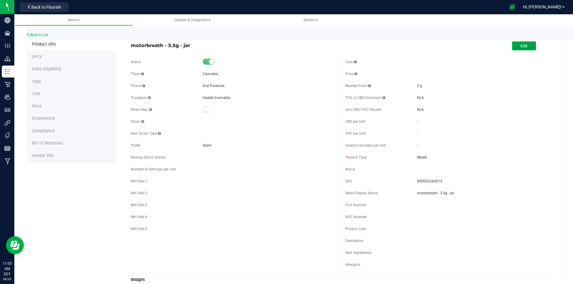
click at [523, 46] on span "Edit" at bounding box center [523, 46] width 7 height 5
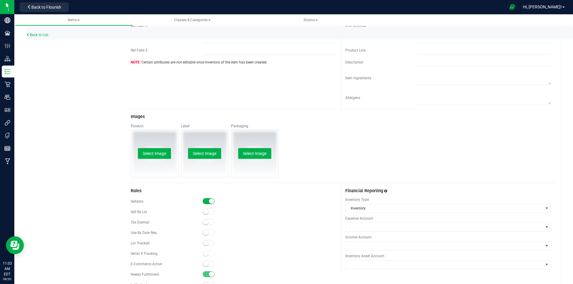
scroll to position [179, 0]
click at [210, 154] on button "Select Image" at bounding box center [204, 153] width 33 height 11
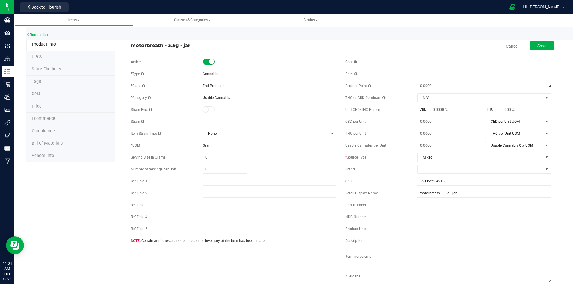
scroll to position [30, 0]
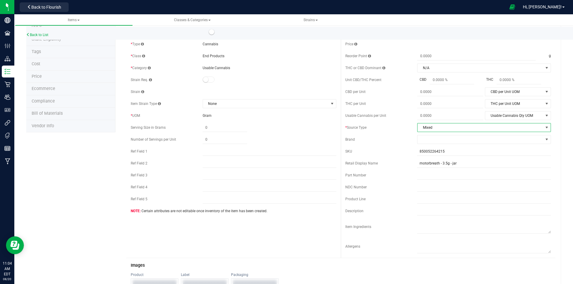
click at [448, 130] on span "Mixed" at bounding box center [480, 127] width 126 height 8
click at [402, 131] on div "* Source Type Mixed Select product type Fan Leaf Flower Fresh Frozen Immature P…" at bounding box center [447, 127] width 205 height 9
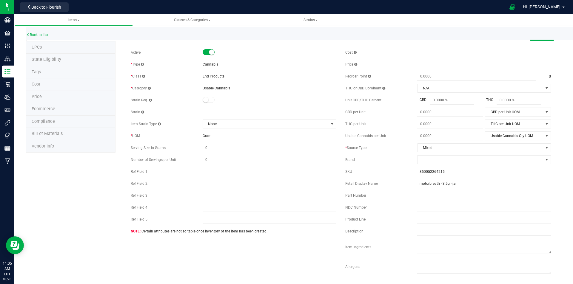
scroll to position [0, 0]
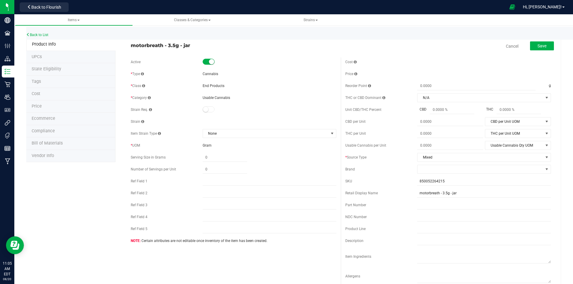
click at [42, 54] on li "UPCs" at bounding box center [70, 57] width 89 height 13
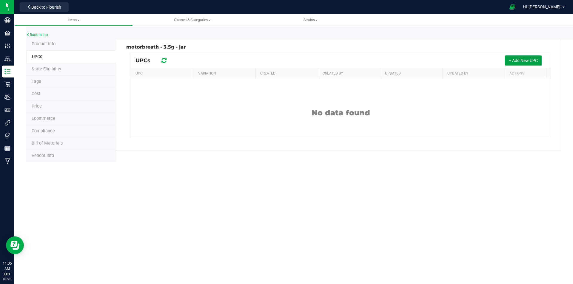
click at [517, 62] on span "+ Add New UPC" at bounding box center [522, 60] width 29 height 5
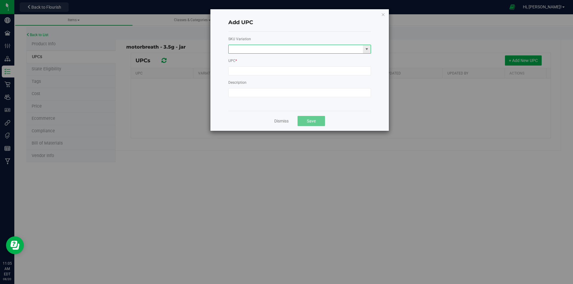
click at [278, 52] on input "text" at bounding box center [295, 49] width 135 height 8
click at [266, 72] on input at bounding box center [299, 71] width 143 height 9
click at [266, 51] on input "text" at bounding box center [295, 49] width 135 height 8
paste input "what does gs1 do"
type input "w"
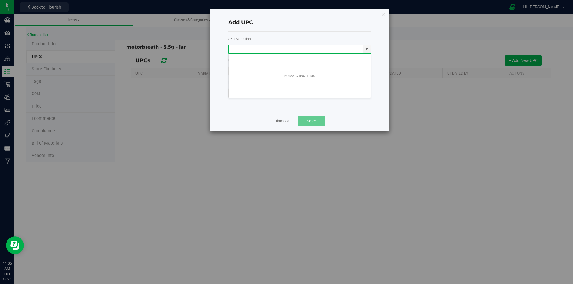
click at [63, 50] on div "Add UPC SKU Variation UPC * Description Dismiss Save" at bounding box center [288, 142] width 577 height 284
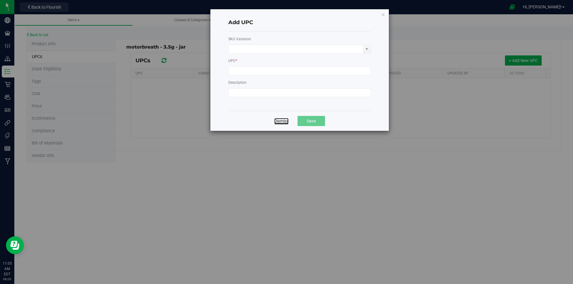
click at [276, 120] on link "Dismiss" at bounding box center [281, 121] width 14 height 6
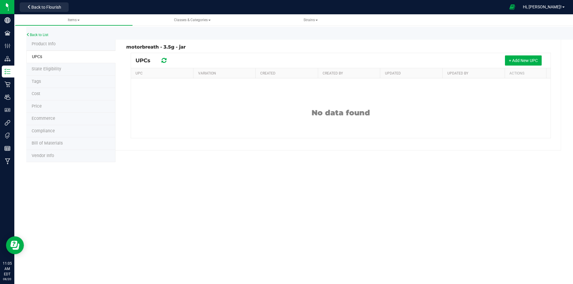
click at [51, 46] on span "Product Info" at bounding box center [44, 43] width 24 height 5
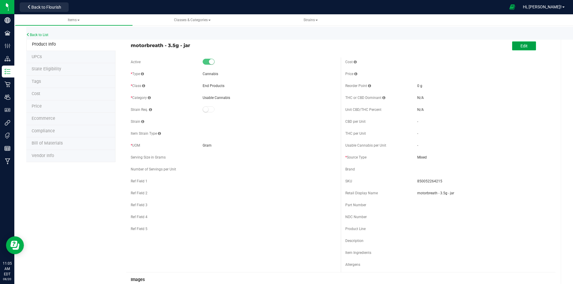
click at [514, 46] on button "Edit" at bounding box center [524, 45] width 24 height 9
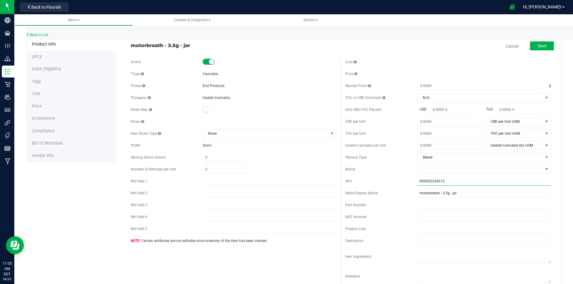
drag, startPoint x: 453, startPoint y: 181, endPoint x: 402, endPoint y: 181, distance: 51.6
click at [402, 181] on div "SKU 850052264215" at bounding box center [447, 181] width 205 height 9
click at [316, 66] on div "Active" at bounding box center [233, 62] width 205 height 9
click at [54, 58] on li "UPCs" at bounding box center [70, 57] width 89 height 13
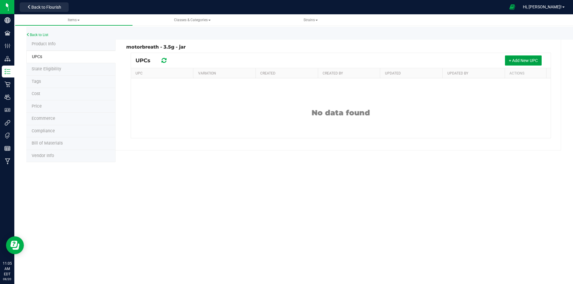
click at [538, 61] on button "+ Add New UPC" at bounding box center [523, 60] width 37 height 10
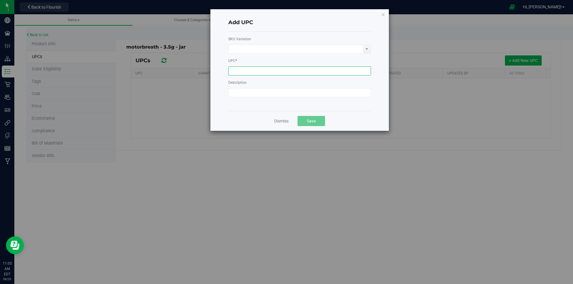
paste input "850052264215"
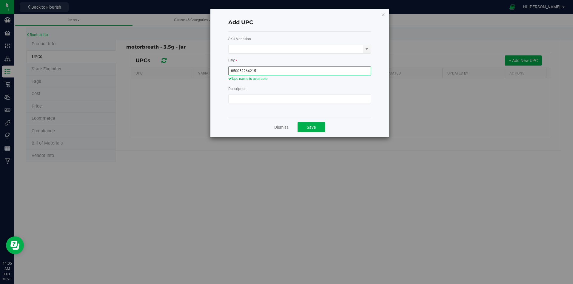
type input "850052264215"
click at [310, 120] on div "Dismiss Save" at bounding box center [299, 127] width 143 height 20
click at [313, 126] on span "Save" at bounding box center [311, 127] width 9 height 5
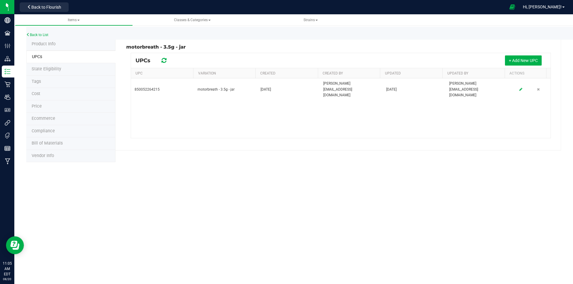
click at [63, 44] on li "Product Info" at bounding box center [70, 44] width 89 height 13
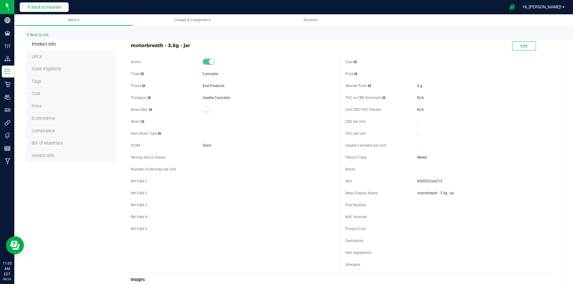
click at [55, 7] on span "Back to Flourish" at bounding box center [46, 7] width 30 height 5
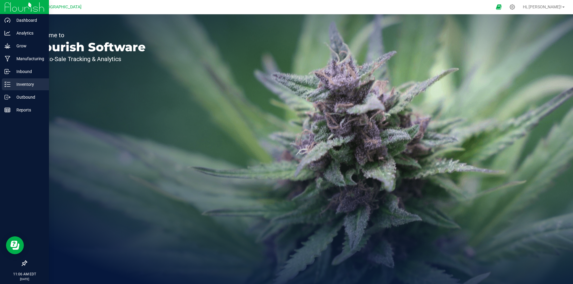
click at [23, 81] on p "Inventory" at bounding box center [28, 84] width 36 height 7
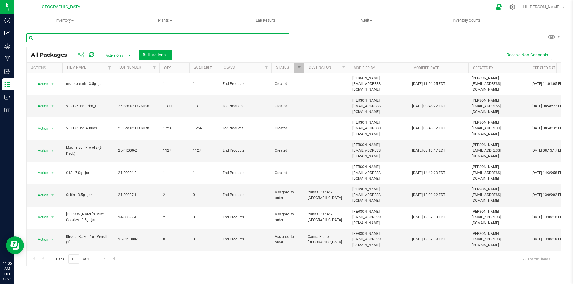
click at [154, 39] on input "text" at bounding box center [157, 37] width 263 height 9
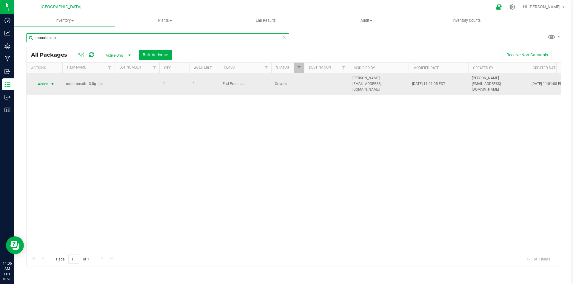
type input "motorbreath"
click at [48, 80] on span "Action" at bounding box center [41, 84] width 16 height 8
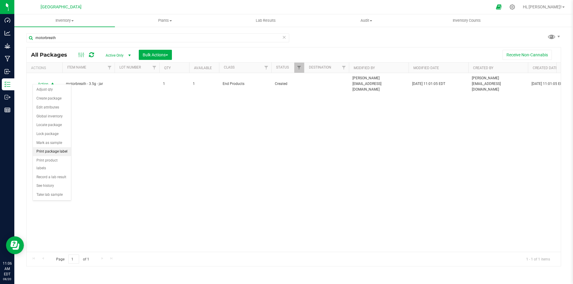
click at [55, 153] on li "Print package label" at bounding box center [52, 151] width 38 height 9
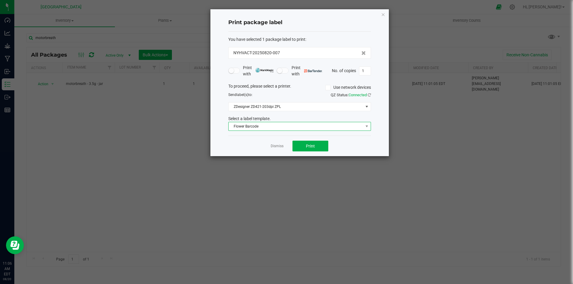
click at [310, 129] on span "Flower Barcode" at bounding box center [295, 126] width 135 height 8
click at [253, 147] on li "Flower Barcode" at bounding box center [299, 148] width 142 height 10
click at [312, 146] on span "Print" at bounding box center [310, 146] width 9 height 5
click at [312, 143] on button "Print" at bounding box center [310, 146] width 36 height 11
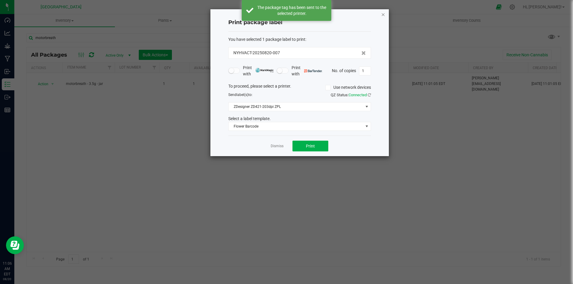
click at [384, 12] on icon "button" at bounding box center [383, 14] width 4 height 7
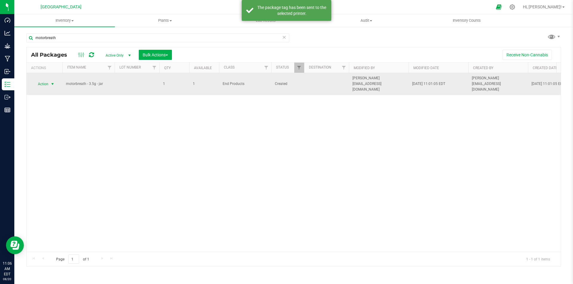
click at [50, 80] on span "select" at bounding box center [52, 84] width 7 height 8
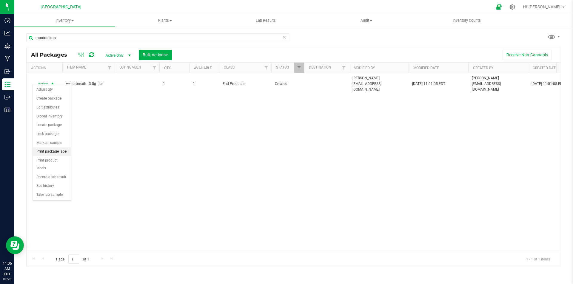
click at [57, 151] on li "Print package label" at bounding box center [52, 151] width 38 height 9
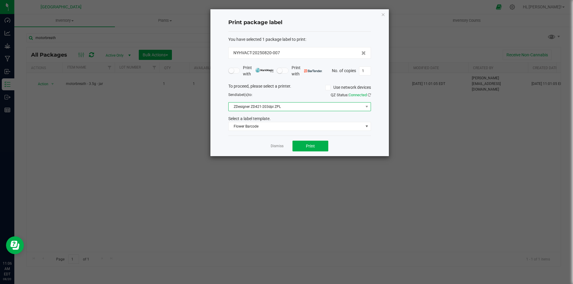
click at [348, 103] on span "ZDesigner ZD421-203dpi ZPL" at bounding box center [295, 107] width 135 height 8
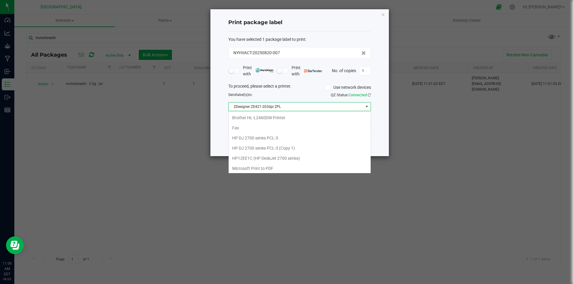
scroll to position [42, 0]
click at [272, 165] on ZPL "ZDesigner ZD421-203dpi ZPL" at bounding box center [299, 167] width 142 height 10
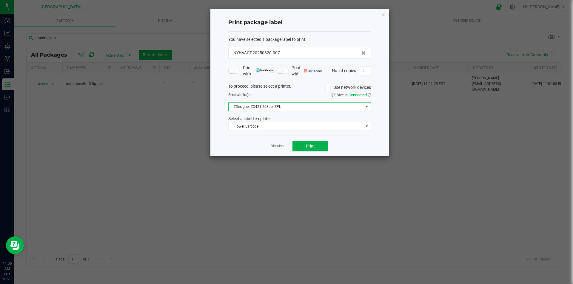
click at [323, 140] on div "Dismiss Print" at bounding box center [299, 146] width 143 height 21
click at [321, 143] on button "Print" at bounding box center [310, 146] width 36 height 11
click at [383, 15] on icon "button" at bounding box center [383, 14] width 4 height 7
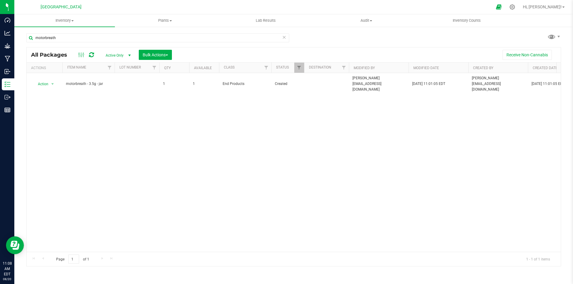
click at [260, 149] on div "Action Action Adjust qty Create package Edit attributes Global inventory Locate…" at bounding box center [294, 162] width 534 height 179
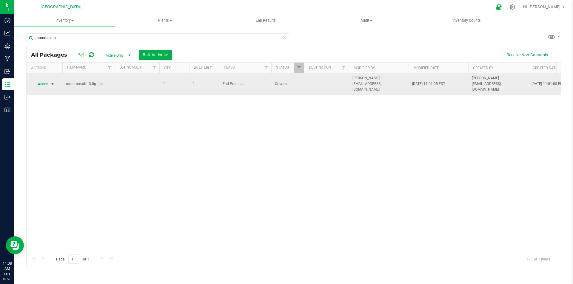
click at [47, 80] on span "Action" at bounding box center [41, 84] width 16 height 8
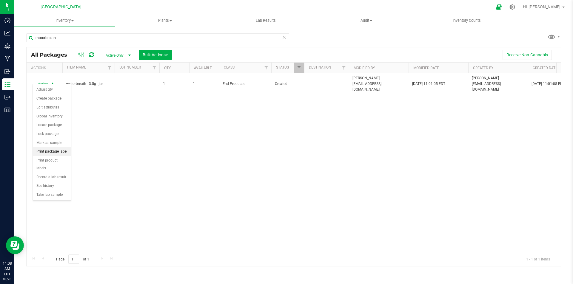
click at [58, 151] on li "Print package label" at bounding box center [52, 151] width 38 height 9
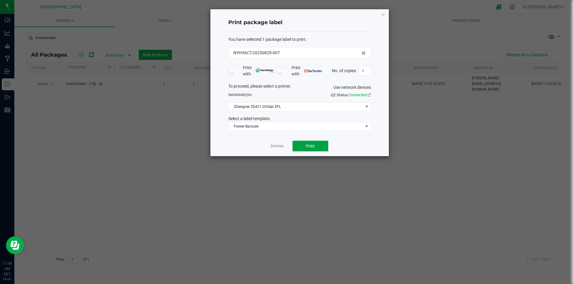
click at [313, 146] on span "Print" at bounding box center [310, 146] width 9 height 5
click at [315, 146] on button "Print" at bounding box center [310, 146] width 36 height 11
click at [275, 126] on span "Flower Barcode" at bounding box center [295, 126] width 135 height 8
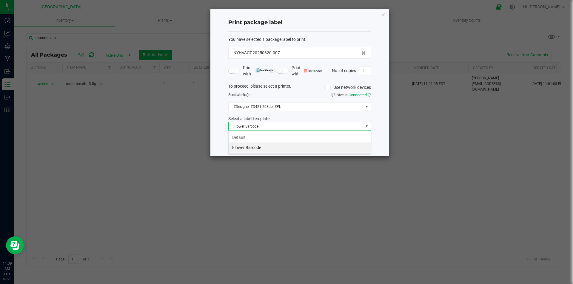
scroll to position [9, 143]
click at [264, 148] on li "Flower Barcode" at bounding box center [299, 148] width 142 height 10
click at [386, 15] on div "Print package label You have selected 1 package label to print : NYHVACT-202508…" at bounding box center [299, 82] width 178 height 147
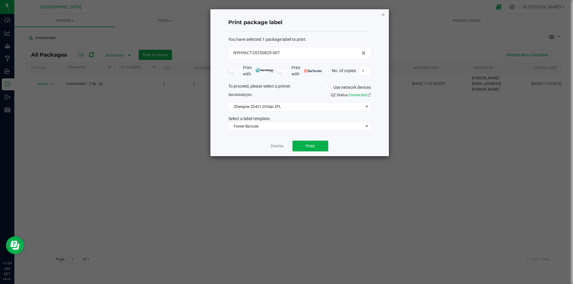
click at [384, 15] on icon "button" at bounding box center [383, 14] width 4 height 7
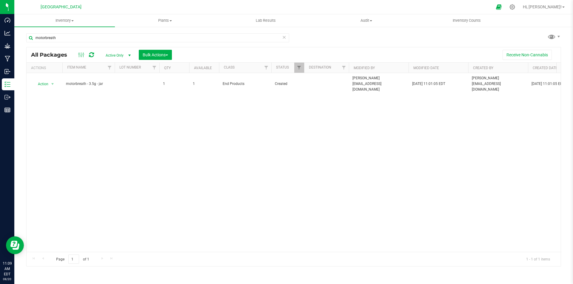
drag, startPoint x: 109, startPoint y: 247, endPoint x: 140, endPoint y: 248, distance: 31.0
click at [140, 248] on div "Action Action Adjust qty Create package Edit attributes Global inventory Locate…" at bounding box center [294, 162] width 534 height 179
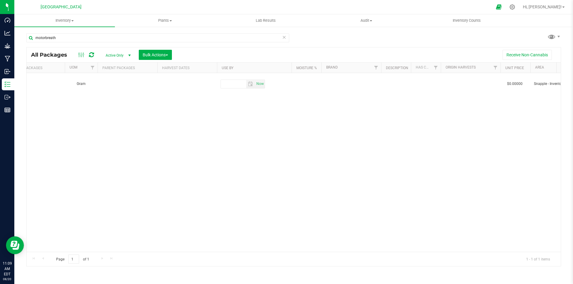
scroll to position [0, 972]
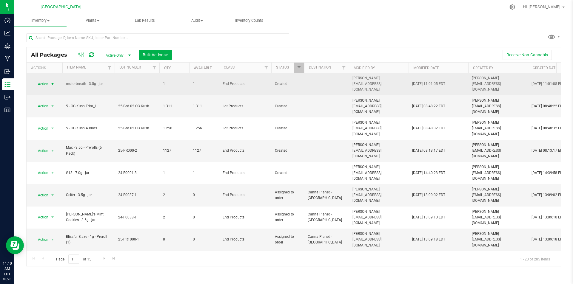
click at [49, 80] on span "select" at bounding box center [52, 84] width 7 height 8
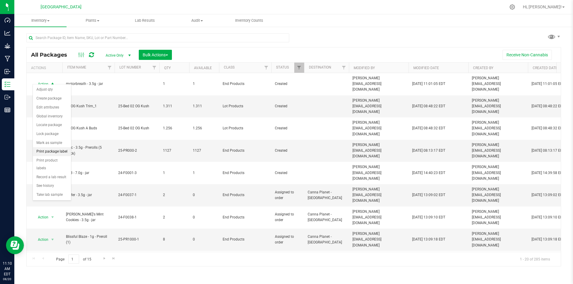
click at [53, 151] on li "Print package label" at bounding box center [52, 151] width 38 height 9
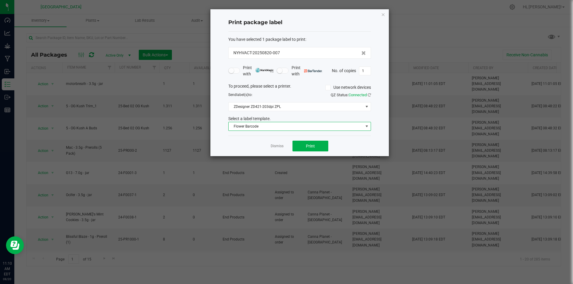
click at [332, 129] on span "Flower Barcode" at bounding box center [295, 126] width 135 height 8
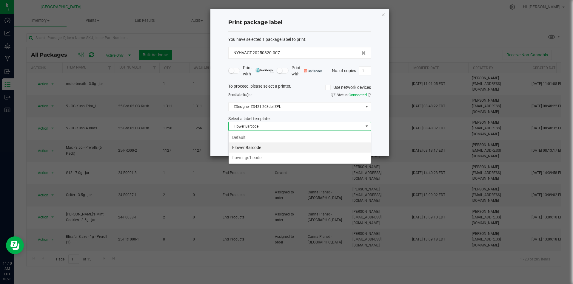
scroll to position [9, 143]
click at [274, 158] on li "flower gs1 code" at bounding box center [299, 158] width 142 height 10
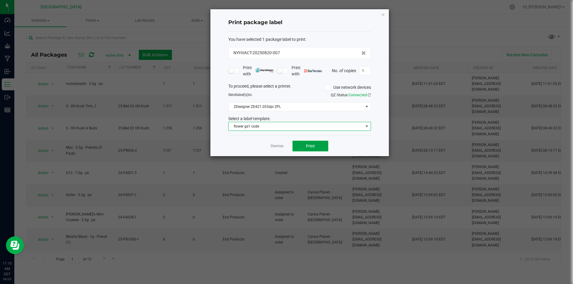
click at [317, 145] on button "Print" at bounding box center [310, 146] width 36 height 11
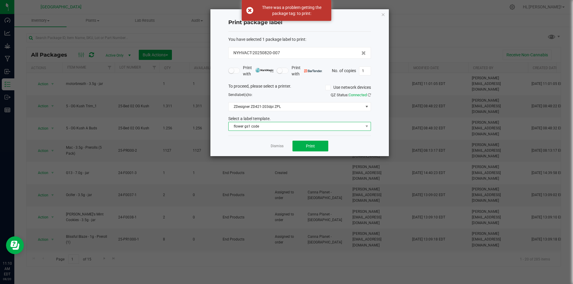
click at [291, 124] on span "flower gs1 code" at bounding box center [295, 126] width 135 height 8
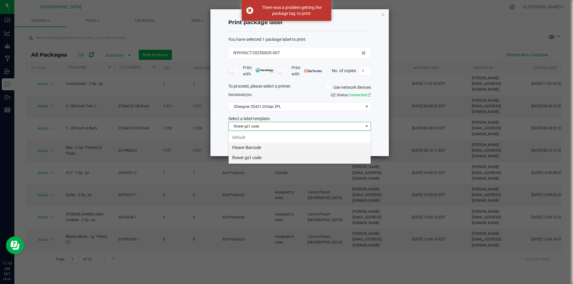
click at [268, 145] on li "Flower Barcode" at bounding box center [299, 148] width 142 height 10
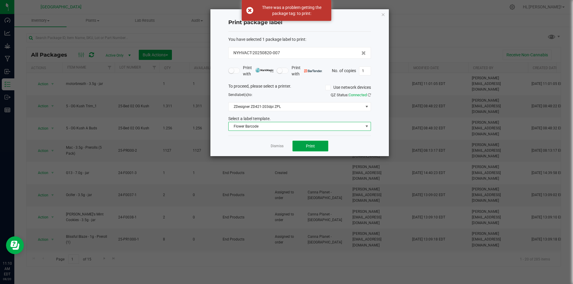
click at [316, 148] on button "Print" at bounding box center [310, 146] width 36 height 11
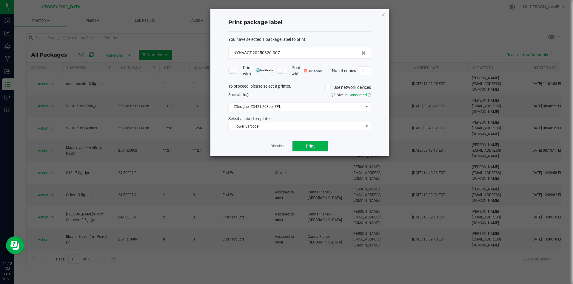
click at [384, 15] on icon "button" at bounding box center [383, 14] width 4 height 7
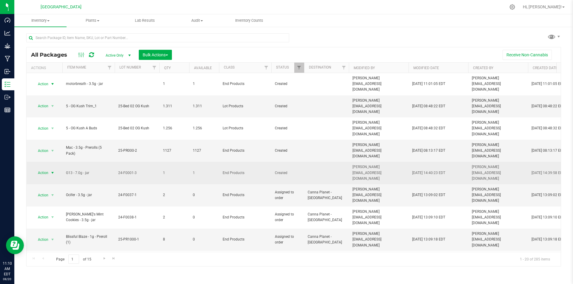
click at [47, 169] on span "Action" at bounding box center [41, 173] width 16 height 8
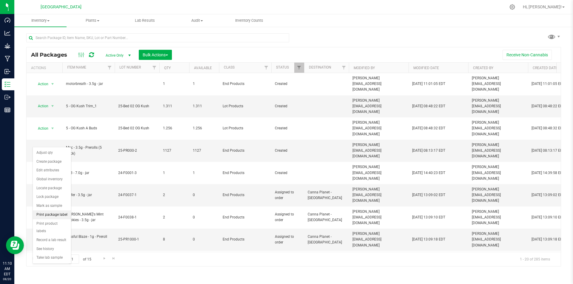
click at [58, 216] on li "Print package label" at bounding box center [52, 215] width 38 height 9
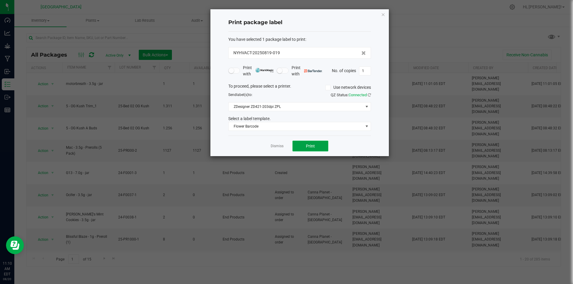
click at [318, 143] on button "Print" at bounding box center [310, 146] width 36 height 11
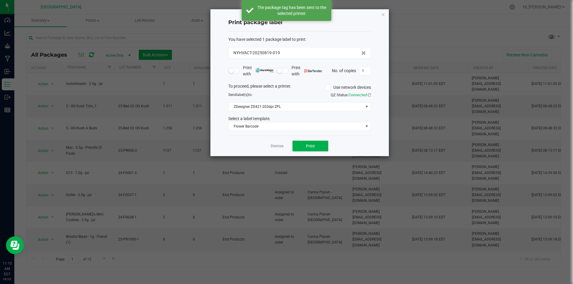
click at [385, 14] on div "Print package label You have selected 1 package label to print : NYHVACT-202508…" at bounding box center [299, 82] width 178 height 147
click at [384, 15] on icon "button" at bounding box center [383, 14] width 4 height 7
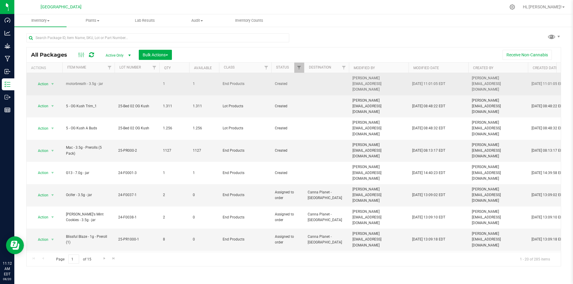
click at [52, 85] on td "Action Action Adjust qty Create package Edit attributes Global inventory Locate…" at bounding box center [45, 84] width 36 height 22
click at [52, 82] on span "select" at bounding box center [52, 84] width 5 height 5
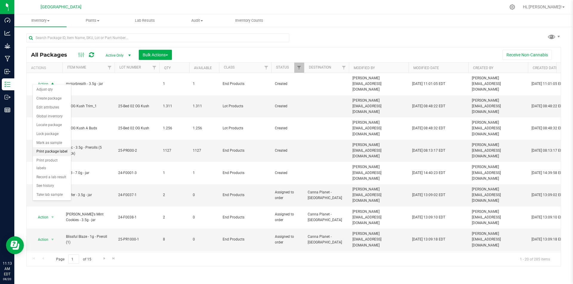
click at [57, 150] on li "Print package label" at bounding box center [52, 151] width 38 height 9
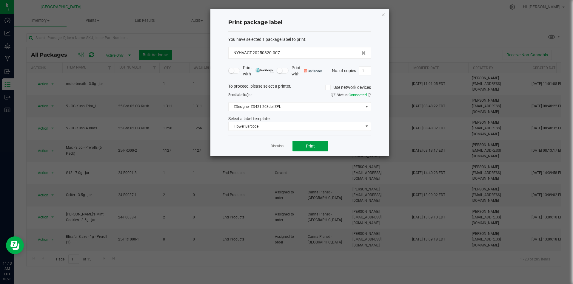
click at [316, 144] on button "Print" at bounding box center [310, 146] width 36 height 11
click at [382, 14] on icon "button" at bounding box center [383, 14] width 4 height 7
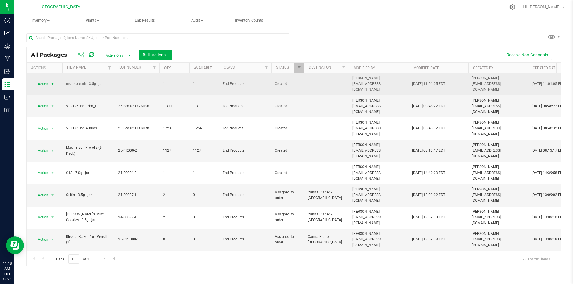
click at [47, 80] on span "Action" at bounding box center [41, 84] width 16 height 8
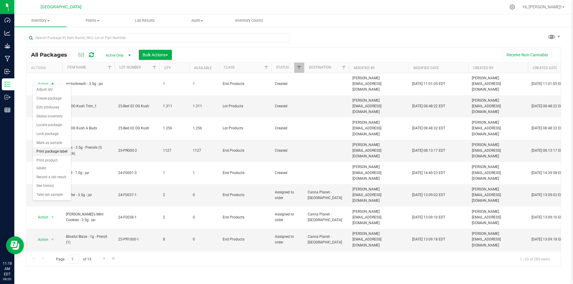
click at [58, 153] on li "Print package label" at bounding box center [52, 151] width 38 height 9
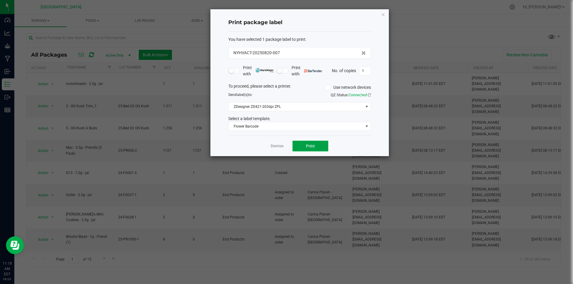
click at [311, 146] on span "Print" at bounding box center [310, 146] width 9 height 5
click at [316, 142] on button "Print" at bounding box center [310, 146] width 36 height 11
click at [384, 13] on icon "button" at bounding box center [383, 14] width 4 height 7
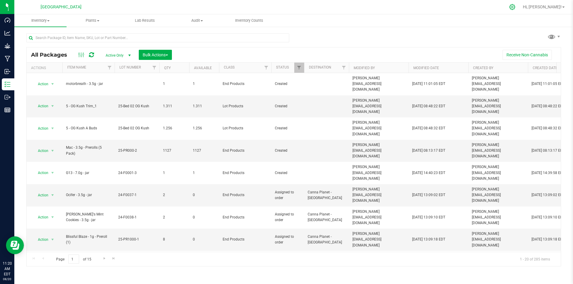
click at [515, 7] on icon at bounding box center [512, 7] width 6 height 6
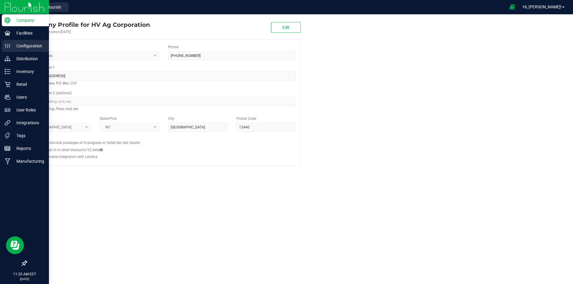
click at [23, 50] on div "Configuration" at bounding box center [25, 46] width 47 height 12
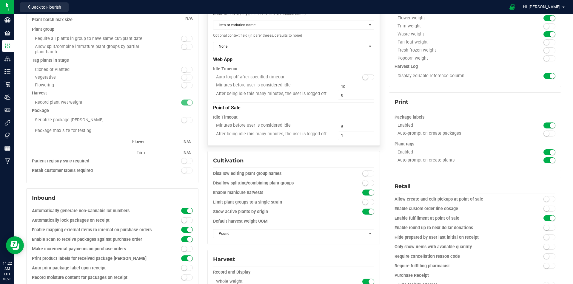
scroll to position [83, 0]
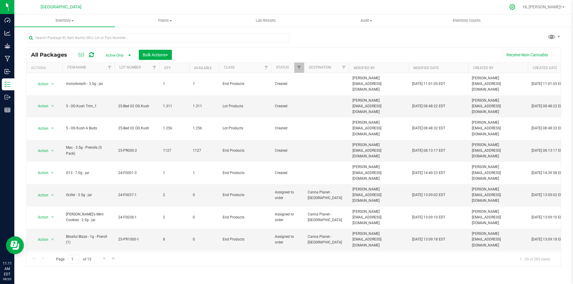
click at [515, 9] on icon at bounding box center [512, 7] width 6 height 6
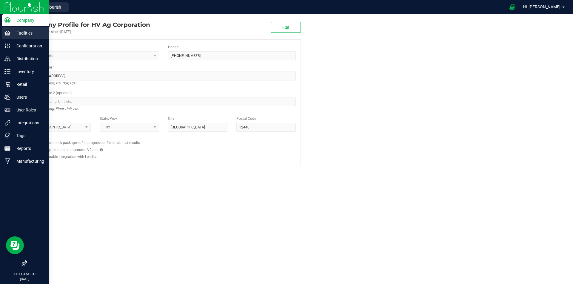
click at [35, 32] on p "Facilities" at bounding box center [28, 33] width 36 height 7
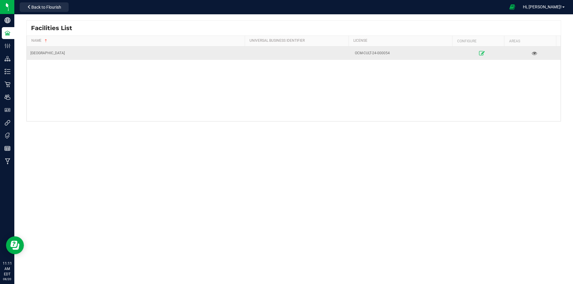
click at [483, 55] on link at bounding box center [482, 53] width 50 height 10
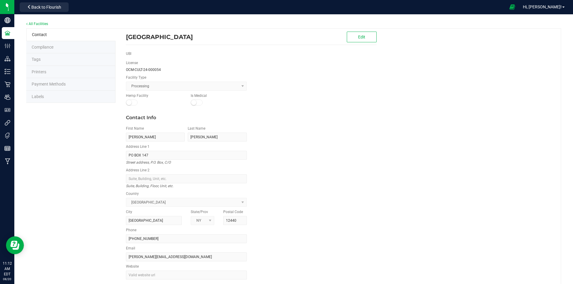
click at [58, 103] on div "Contact Compliance Tags Printers Payment Methods Labels High Falls Canna NY Edi…" at bounding box center [293, 162] width 534 height 268
click at [58, 100] on li "Labels" at bounding box center [70, 97] width 89 height 13
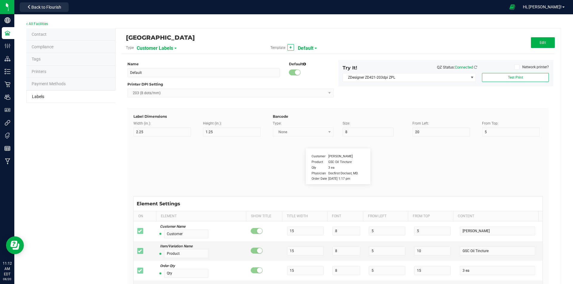
click at [158, 49] on span "Customer Labels" at bounding box center [155, 48] width 36 height 10
click at [174, 81] on li "Package Labels" at bounding box center [165, 83] width 59 height 11
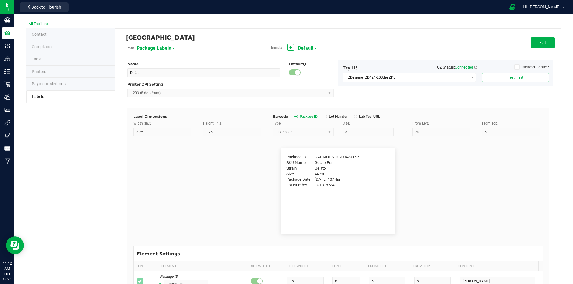
type input "4"
type input "3"
type input "5"
type input "40"
type input "Package ID"
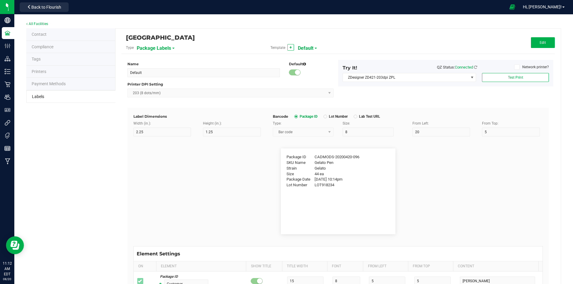
type input "25"
type input "10"
type input "CADMODS-20200420-096"
type input "SKU Name"
type input "25"
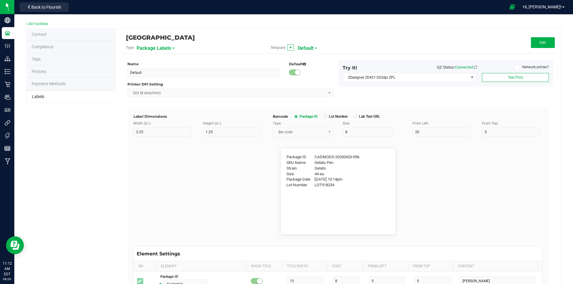
type input "10"
type input "Gelato Pen"
type input "Strain"
type input "25"
type input "10"
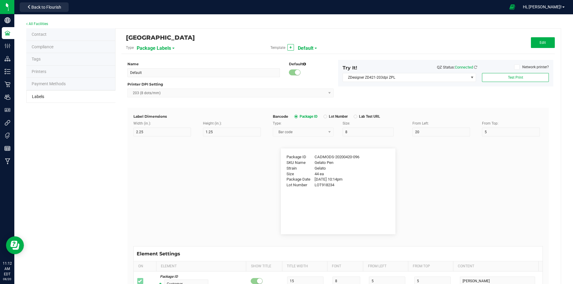
type input "Gelato"
type input "Size"
type input "25"
type input "10"
type input "44 ea"
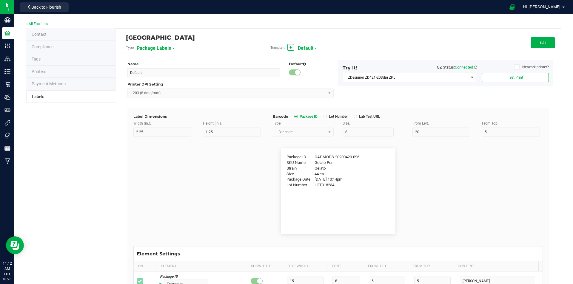
type input "Package Date"
type input "25"
type input "10"
type input "[DATE] 10:14pm"
type input "Lot Number"
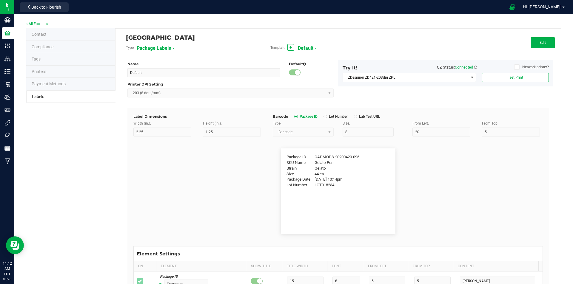
type input "25"
type input "10"
type input "30"
type input "LOT918234"
type input "SKU"
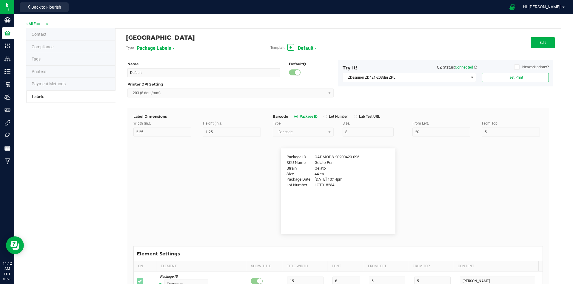
type input "25"
type input "10"
type input "30"
type input "42P017"
type input "Ref Field 1"
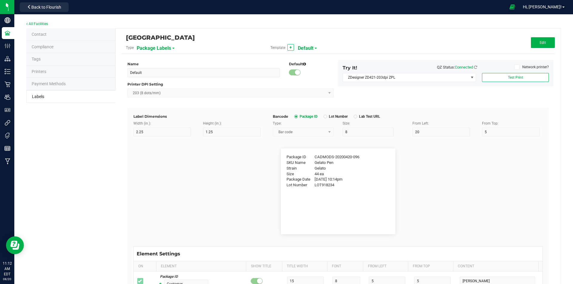
type input "25"
type input "10"
type input "35"
type input "Ref Field 1 Value"
type input "Ref Field 2"
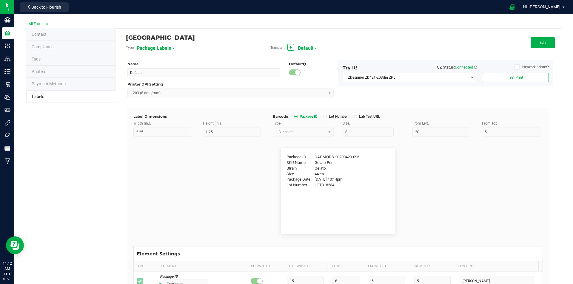
type input "25"
type input "10"
type input "35"
type input "Ref Field 2 Value"
type input "Ref Field 3"
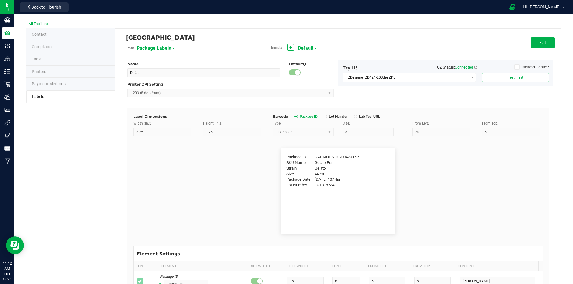
type input "25"
type input "10"
type input "35"
type input "Ref Field 3 Value"
type input "Item Ref Field 1"
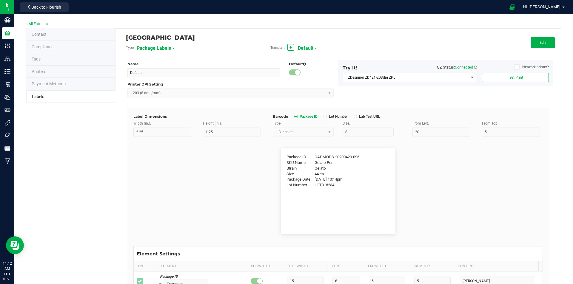
type input "25"
type input "10"
type input "35"
type input "Item Ref Field 1 Value"
type input "Item Ref Field 2"
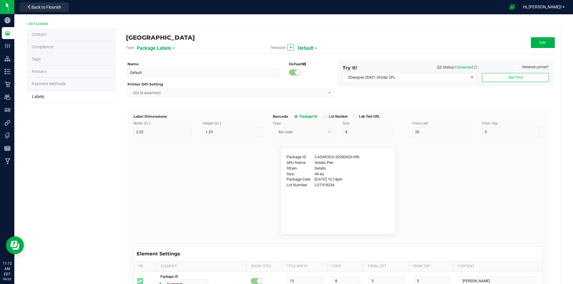
type input "25"
type input "10"
type input "35"
type input "Item Ref Field 2 Value"
type input "Item Ref Field 3"
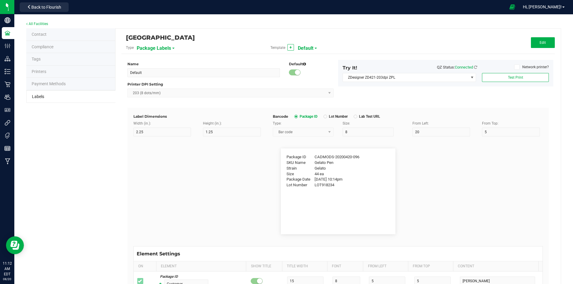
type input "25"
type input "10"
type input "35"
type input "Item Ref Field 3 Value"
type input "Item Ref Field 4"
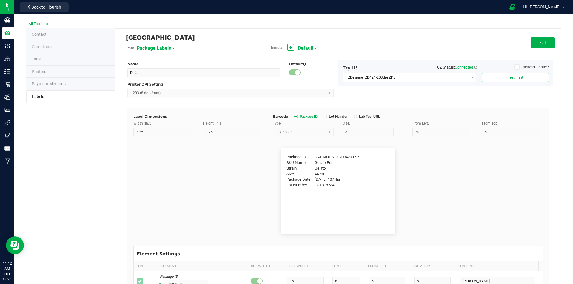
type input "25"
type input "10"
type input "35"
type input "Item Ref Field 4 Value"
type input "Item Ref Field 5"
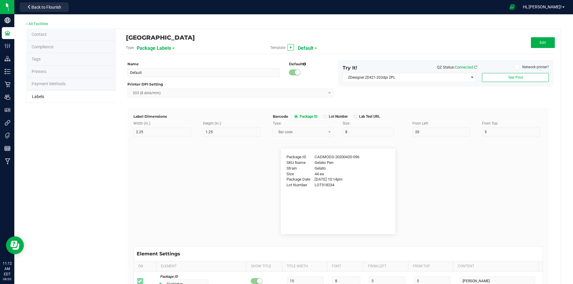
type input "25"
type input "10"
type input "35"
type input "Item Ref Field 5 Value"
type input "NDC Number"
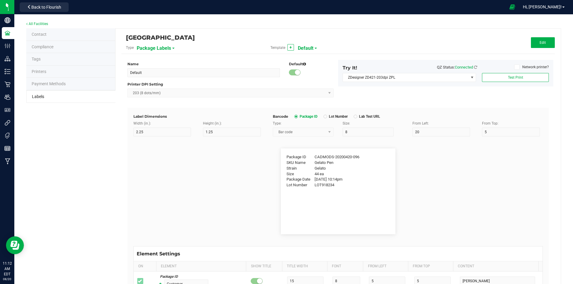
type input "25"
type input "10"
type input "35"
type input "[PHONE_NUMBER]"
type input "Number of Servings"
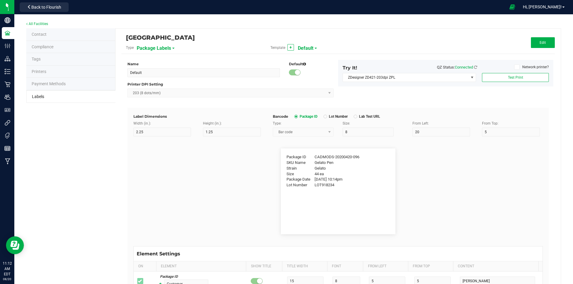
type input "25"
type input "10"
type input "35"
type input "4 servings/item"
type input "Serving Size"
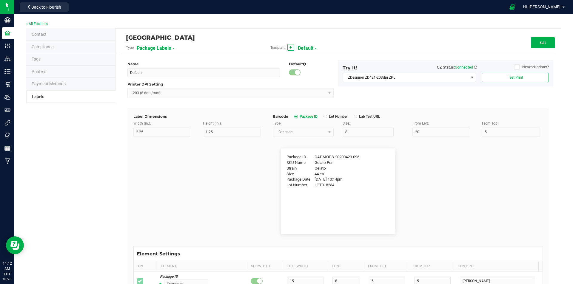
type input "25"
type input "10"
type input "35"
type input "1 cup"
type input "Serving Size (Grams)"
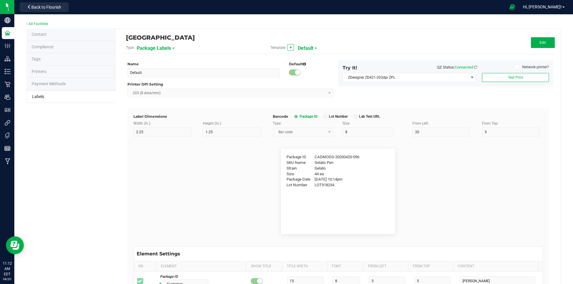
type input "25"
type input "10"
type input "35"
type input "4 g"
type input "Item Ingredients"
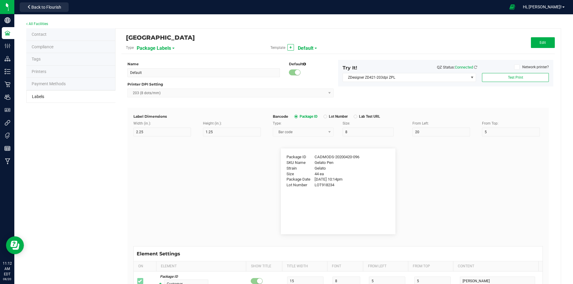
type input "25"
type input "10"
type input "35"
type input "Ingredient one, ingredient two"
type input "Allergens"
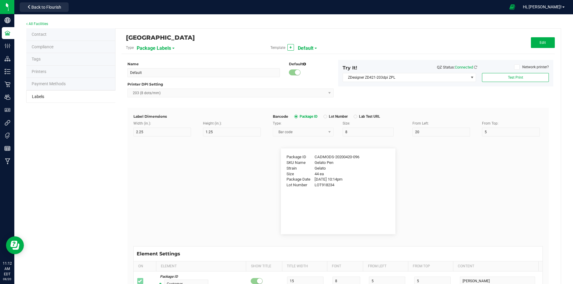
type input "25"
type input "10"
type input "35"
type input "Tree Nuts, Soy, Wheat"
type input "Feel"
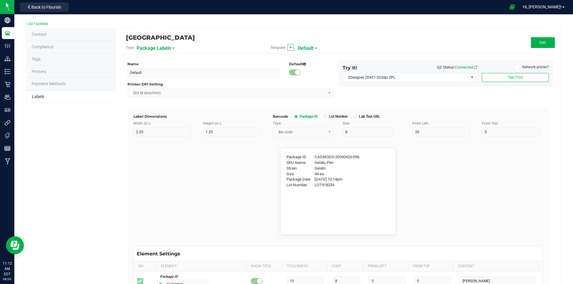
type input "25"
type input "10"
type input "35"
type input "Relaxed"
click at [306, 48] on span "Default" at bounding box center [306, 48] width 16 height 10
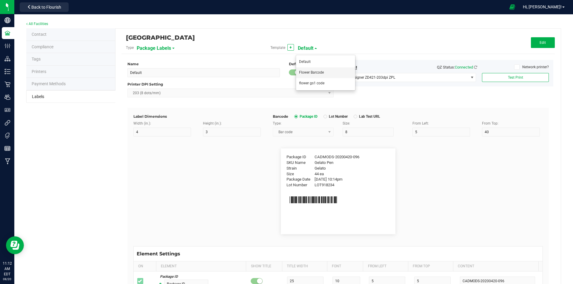
click at [312, 71] on span "Flower Barcode" at bounding box center [311, 72] width 25 height 4
type input "Flower Barcode"
type input "2"
type input "1"
type input "13"
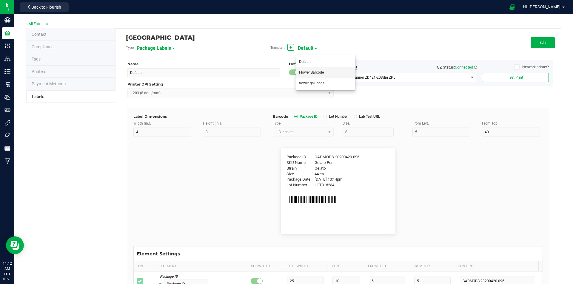
type input "9"
type input "15"
type input "SKU Name"
type input "20"
type input "24"
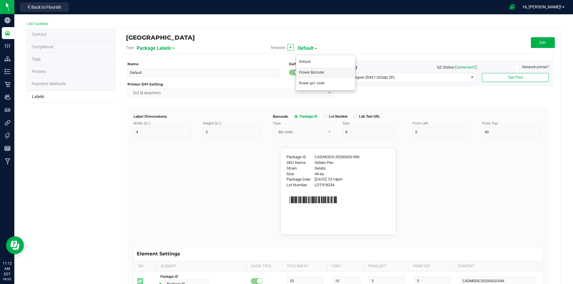
type input "g13 / 3.5g"
type input "Lot Number"
type input "20"
type input "21"
type input "LOT918234"
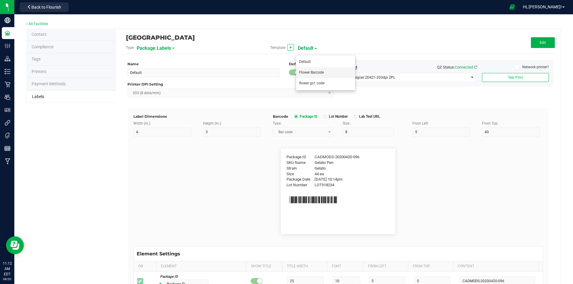
type input "Package ID"
type input "5"
type input "CADMODS-20230420-096"
type input "Strain"
type input "15"
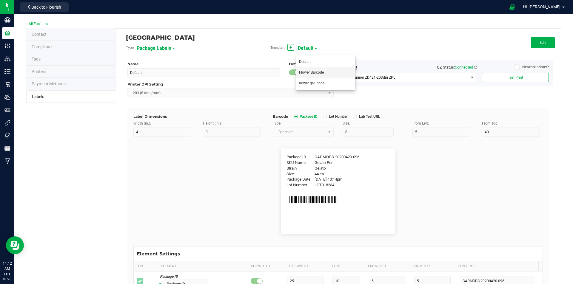
type input "Gelato"
type input "Size"
type input "20"
type input "44 ea"
type input "Package Date"
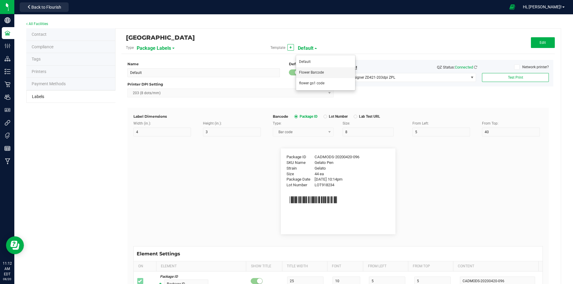
type input "25"
type input "[DATE] 10:14pm"
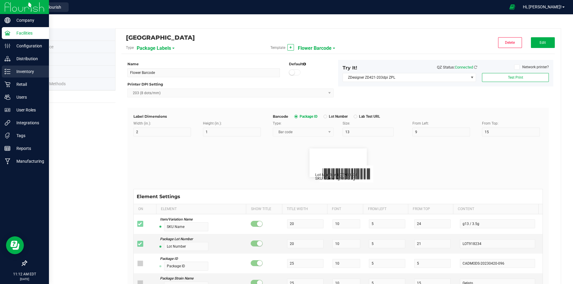
click at [31, 73] on p "Inventory" at bounding box center [28, 71] width 36 height 7
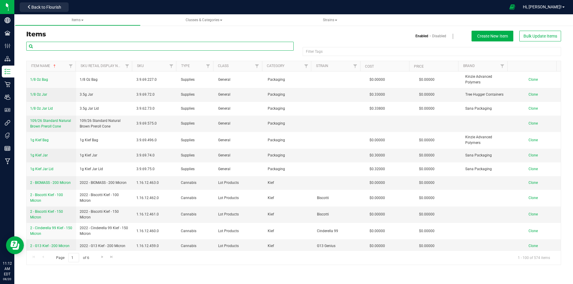
click at [137, 46] on input "text" at bounding box center [159, 46] width 267 height 9
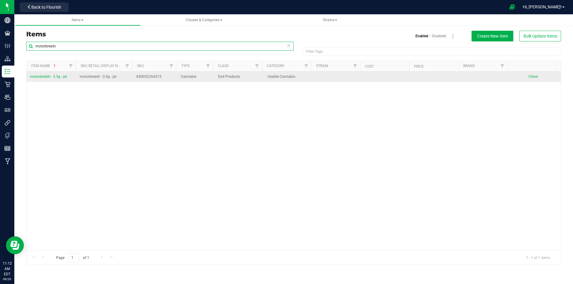
type input "motorbreath"
click at [50, 74] on link "motorbreath - 3.5g - jar" at bounding box center [48, 77] width 37 height 6
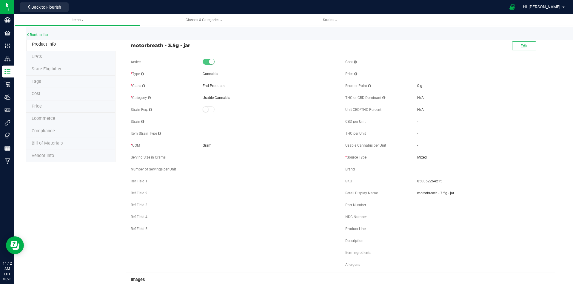
click at [56, 54] on li "UPCs" at bounding box center [70, 57] width 89 height 13
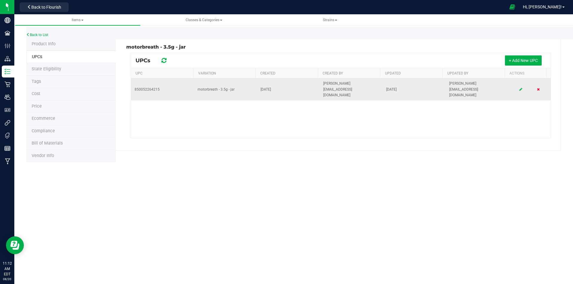
click at [537, 88] on icon at bounding box center [538, 90] width 3 height 4
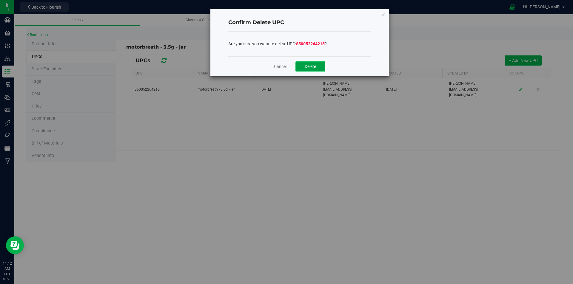
click at [319, 64] on button "Delete" at bounding box center [310, 66] width 30 height 10
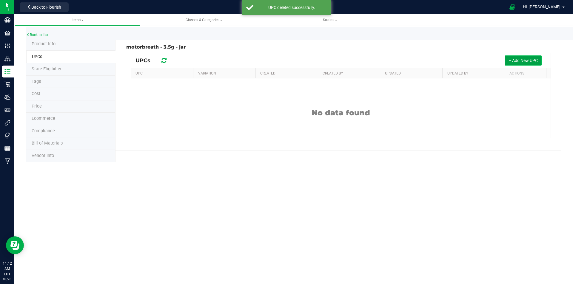
click at [534, 62] on span "+ Add New UPC" at bounding box center [522, 60] width 29 height 5
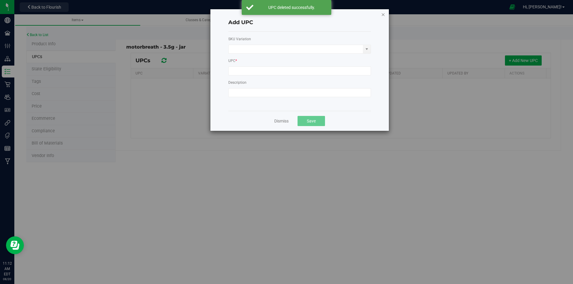
click at [384, 13] on icon "Close modal" at bounding box center [383, 14] width 4 height 7
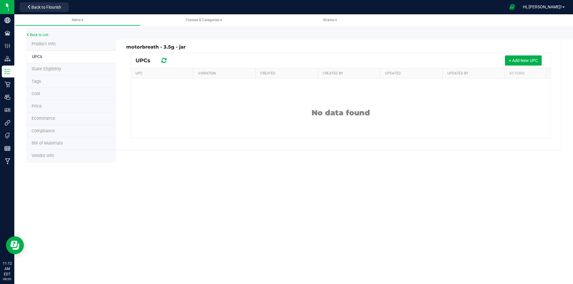
click at [69, 47] on li "Product Info" at bounding box center [70, 44] width 89 height 13
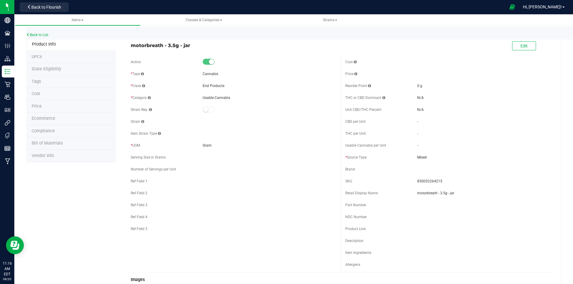
drag, startPoint x: 266, startPoint y: 112, endPoint x: 34, endPoint y: 69, distance: 235.7
click at [266, 112] on div at bounding box center [270, 110] width 134 height 6
click at [57, 55] on li "UPCs" at bounding box center [70, 57] width 89 height 13
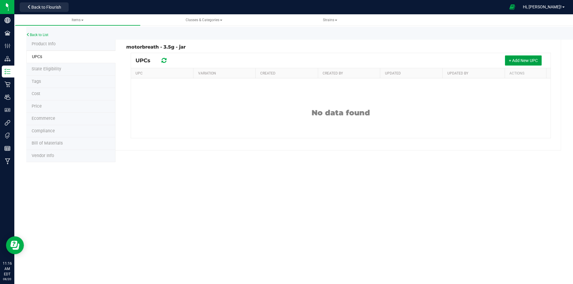
click at [518, 59] on span "+ Add New UPC" at bounding box center [522, 60] width 29 height 5
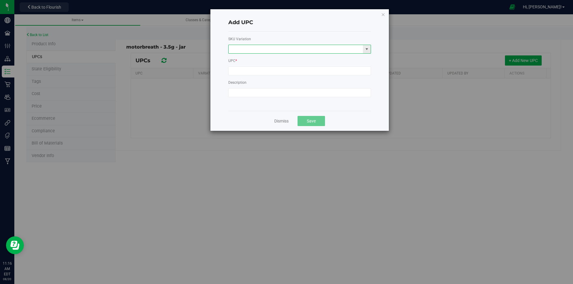
click at [271, 49] on input "text" at bounding box center [295, 49] width 135 height 8
click at [367, 49] on span "select" at bounding box center [366, 49] width 5 height 5
paste input "850052264215"
type input "850052264215"
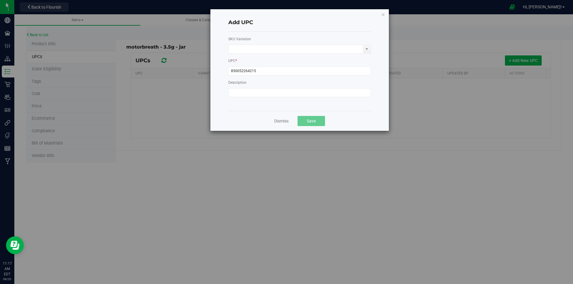
click at [244, 104] on div "SKU Variation UPC * 850052264215 Description" at bounding box center [299, 71] width 143 height 79
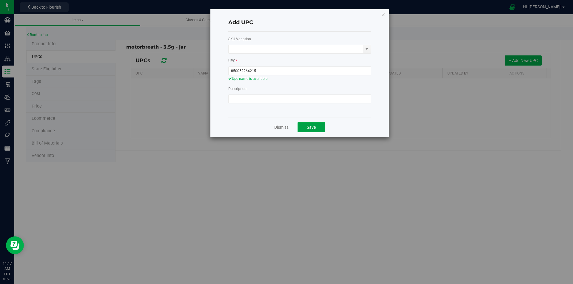
click at [308, 123] on button "Save" at bounding box center [310, 127] width 27 height 10
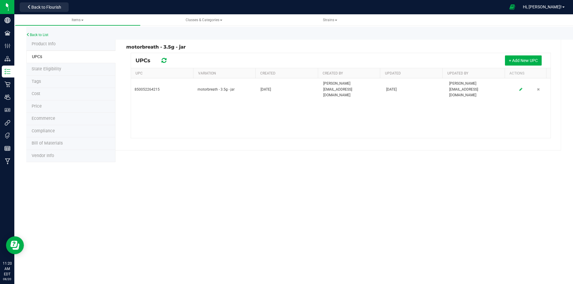
click at [53, 47] on li "Product Info" at bounding box center [70, 44] width 89 height 13
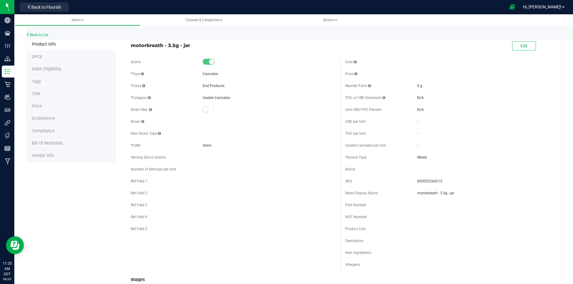
click at [66, 118] on li "Ecommerce" at bounding box center [70, 119] width 89 height 13
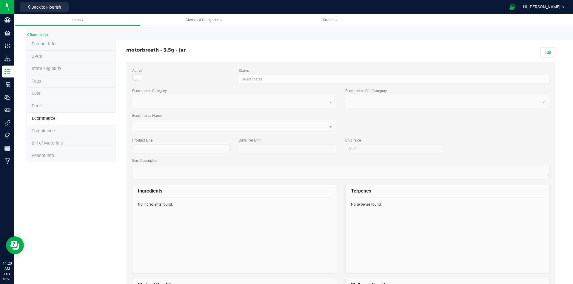
click at [64, 71] on li "State Eligibility" at bounding box center [70, 69] width 89 height 13
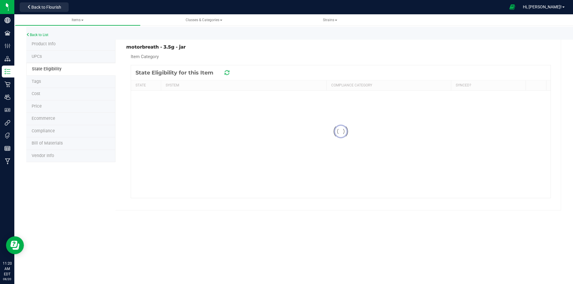
click at [58, 57] on li "UPCs" at bounding box center [70, 57] width 89 height 13
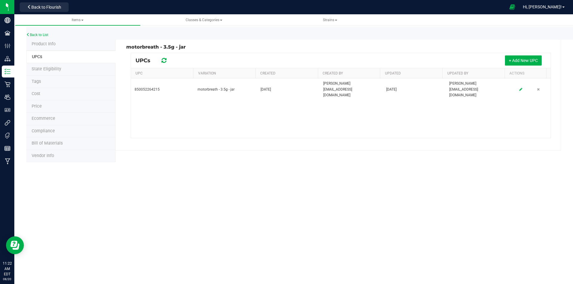
click at [166, 62] on icon at bounding box center [163, 61] width 5 height 6
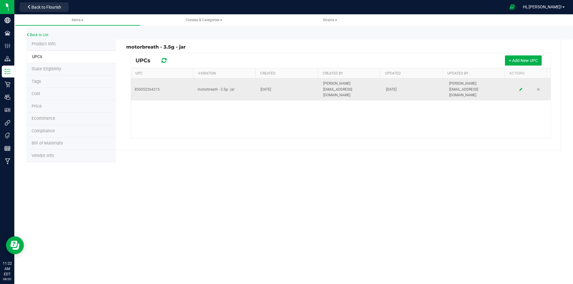
click at [519, 88] on icon at bounding box center [520, 90] width 3 height 4
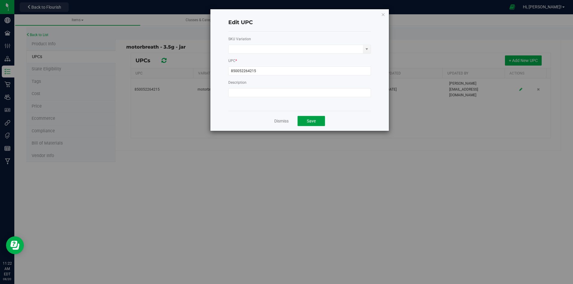
click at [316, 123] on button "Save" at bounding box center [310, 121] width 27 height 10
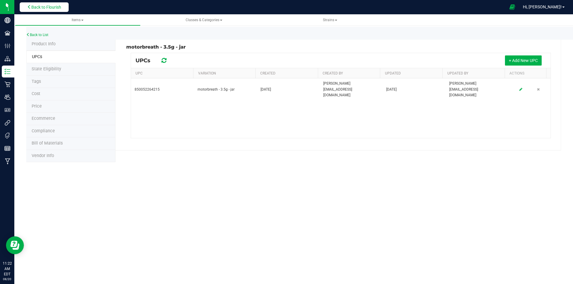
click at [46, 10] on span "Back to Flourish" at bounding box center [46, 7] width 30 height 5
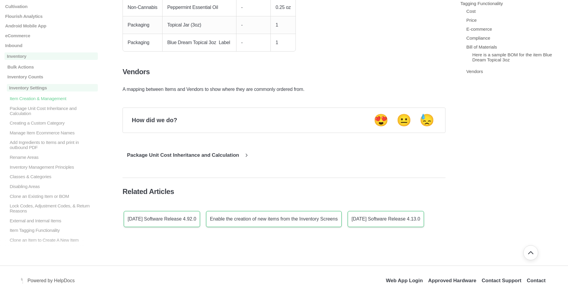
scroll to position [2486, 0]
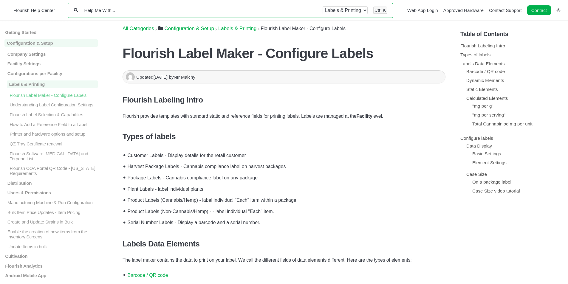
scroll to position [30, 0]
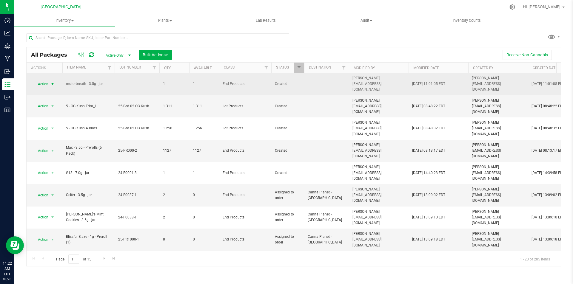
click at [38, 80] on span "Action" at bounding box center [41, 84] width 16 height 8
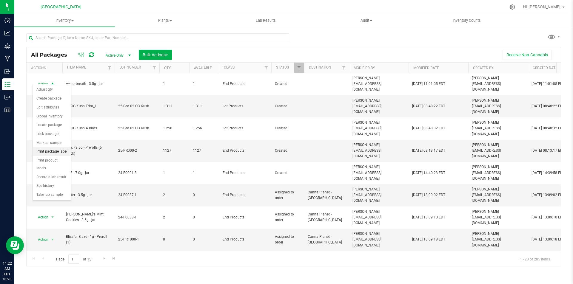
click at [55, 153] on li "Print package label" at bounding box center [52, 151] width 38 height 9
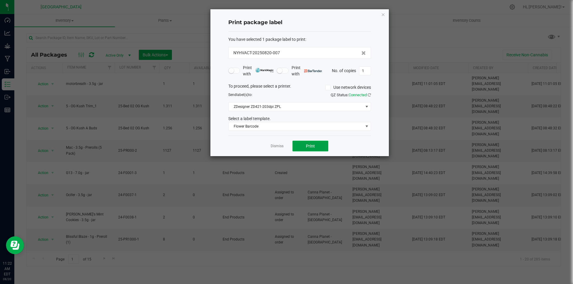
click at [319, 145] on button "Print" at bounding box center [310, 146] width 36 height 11
click at [283, 124] on span "Flower Barcode" at bounding box center [295, 126] width 135 height 8
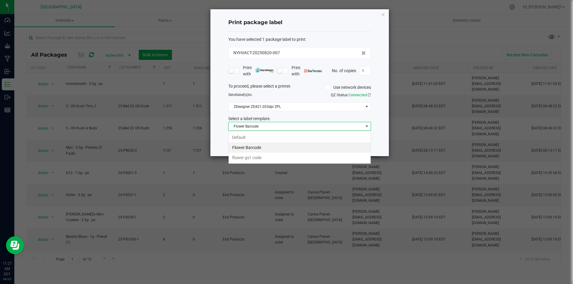
scroll to position [9, 143]
click at [260, 160] on li "flower gs1 code" at bounding box center [299, 158] width 142 height 10
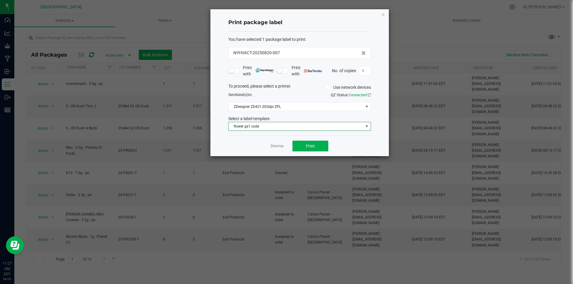
click at [280, 124] on span "flower gs1 code" at bounding box center [295, 126] width 135 height 8
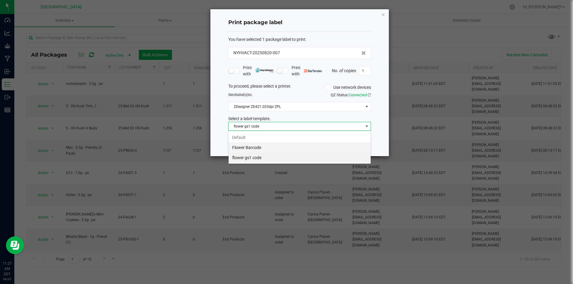
click at [268, 148] on li "Flower Barcode" at bounding box center [299, 148] width 142 height 10
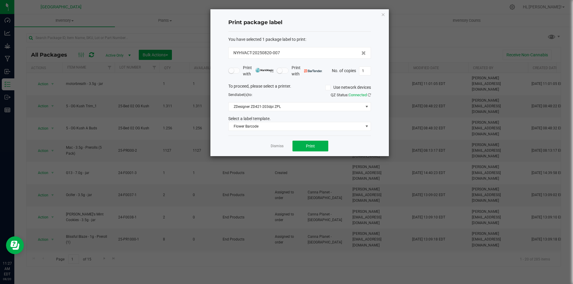
click at [354, 139] on div "Dismiss Print" at bounding box center [299, 146] width 143 height 21
click at [382, 14] on icon "button" at bounding box center [383, 14] width 4 height 7
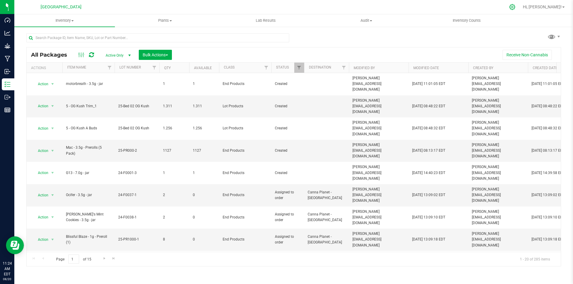
click at [520, 4] on div at bounding box center [512, 7] width 15 height 13
click at [516, 9] on div at bounding box center [512, 7] width 8 height 6
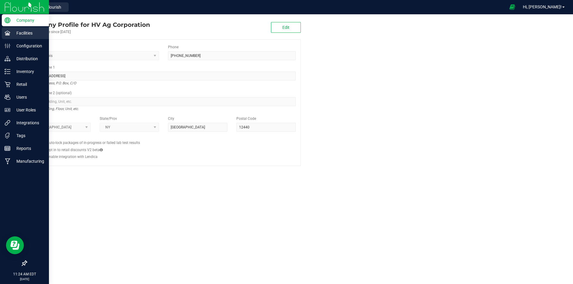
click at [19, 31] on p "Facilities" at bounding box center [28, 33] width 36 height 7
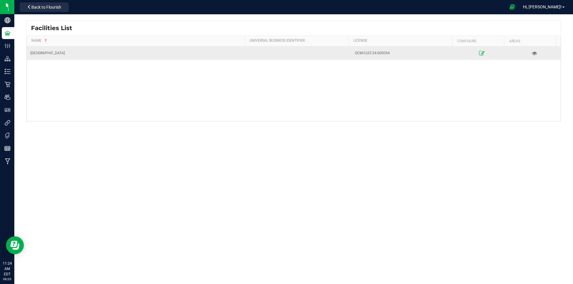
click at [478, 50] on link at bounding box center [482, 53] width 50 height 10
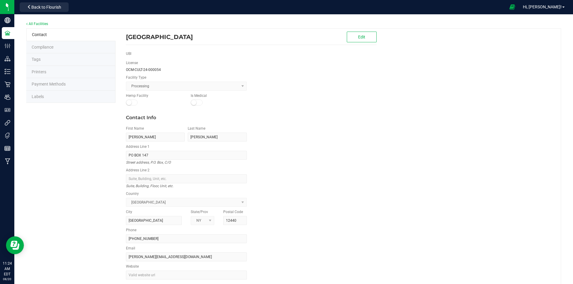
click at [41, 94] on span "Labels" at bounding box center [38, 96] width 12 height 5
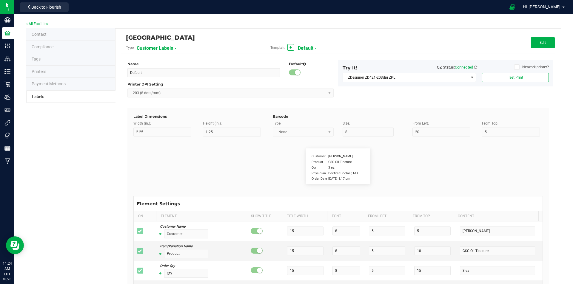
click at [172, 47] on div "Customer Labels" at bounding box center [170, 48] width 66 height 11
click at [161, 48] on span "Customer Labels" at bounding box center [155, 48] width 36 height 10
click at [158, 85] on span "Package Labels" at bounding box center [151, 83] width 25 height 4
type input "4"
type input "3"
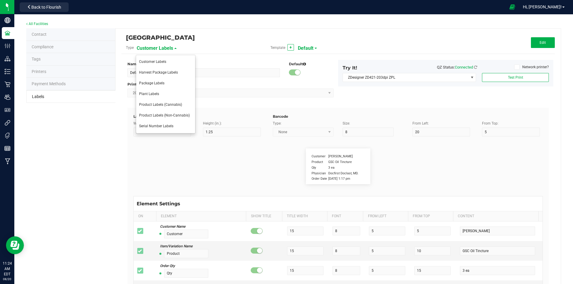
type input "5"
type input "40"
type input "Package ID"
type input "25"
type input "10"
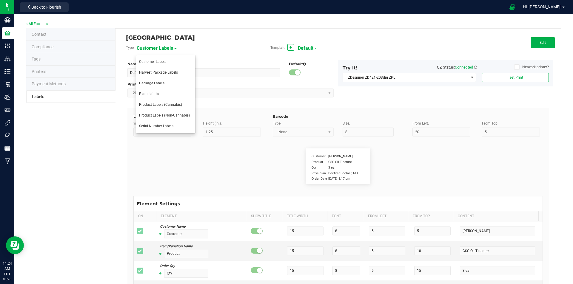
type input "CADMODS-20200420-096"
type input "SKU Name"
type input "25"
type input "10"
type input "Gelato Pen"
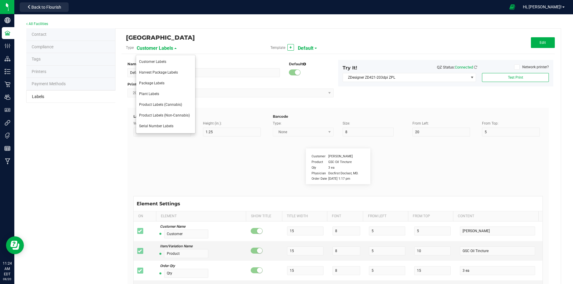
type input "Strain"
type input "25"
type input "10"
type input "Gelato"
type input "Size"
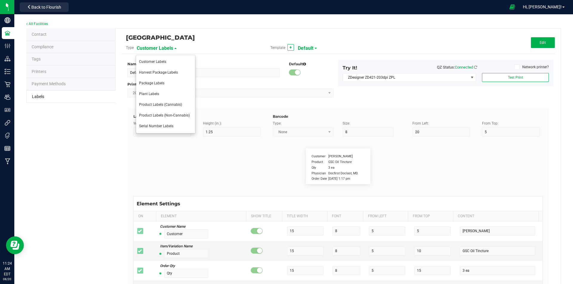
type input "25"
type input "10"
type input "44 ea"
type input "Package Date"
type input "25"
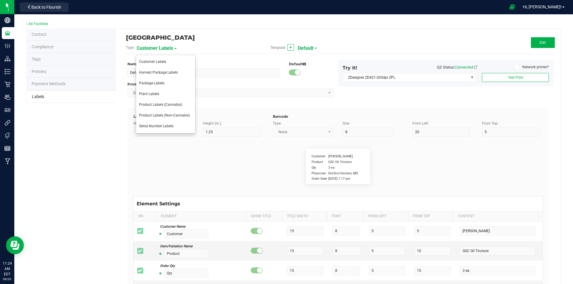
type input "10"
type input "[DATE] 10:14pm"
type input "Lot Number"
type input "25"
type input "10"
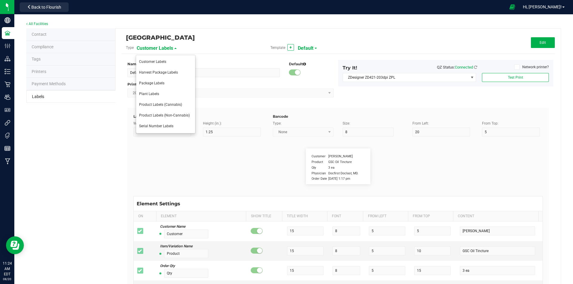
type input "30"
type input "LOT918234"
type input "SKU"
type input "25"
type input "10"
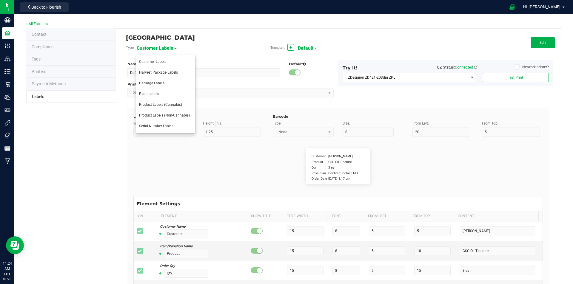
type input "30"
type input "42P017"
type input "Ref Field 1"
type input "25"
type input "10"
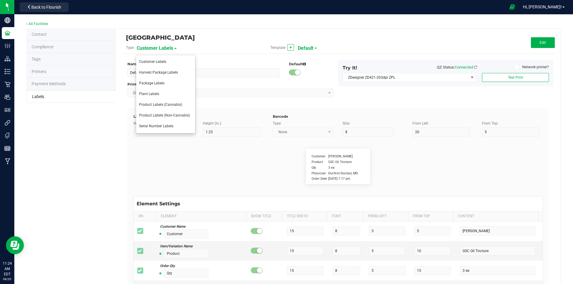
type input "35"
type input "Ref Field 1 Value"
type input "Ref Field 2"
type input "25"
type input "10"
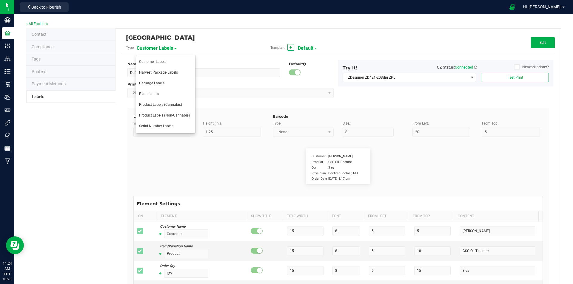
type input "35"
type input "Ref Field 2 Value"
type input "Ref Field 3"
type input "25"
type input "10"
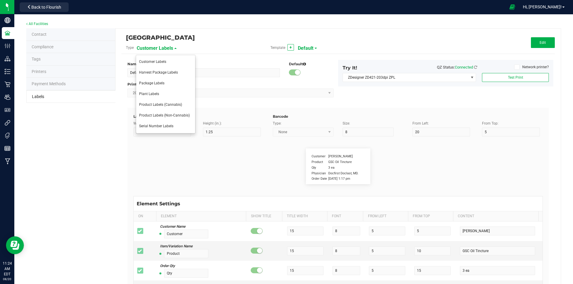
type input "35"
type input "Ref Field 3 Value"
type input "Item Ref Field 1"
type input "25"
type input "10"
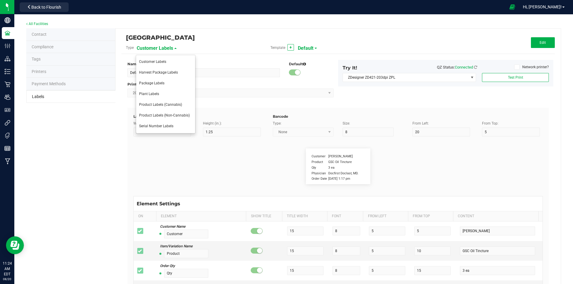
type input "35"
type input "Item Ref Field 1 Value"
type input "Item Ref Field 2"
type input "25"
type input "10"
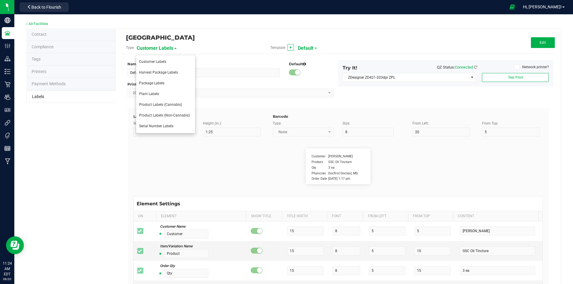
type input "35"
type input "Item Ref Field 2 Value"
type input "Item Ref Field 3"
type input "25"
type input "10"
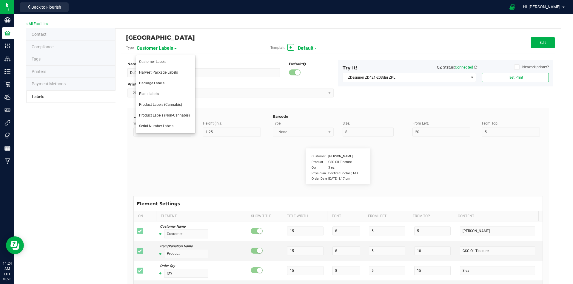
type input "35"
type input "Item Ref Field 3 Value"
type input "Item Ref Field 4"
type input "25"
type input "10"
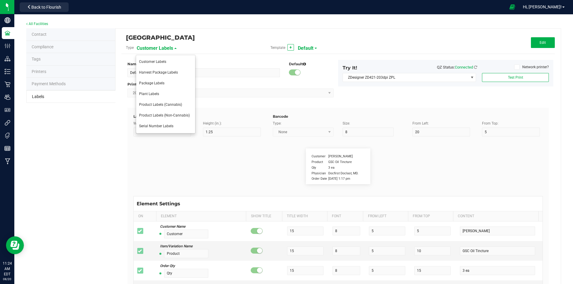
type input "35"
type input "Item Ref Field 4 Value"
type input "Item Ref Field 5"
type input "25"
type input "10"
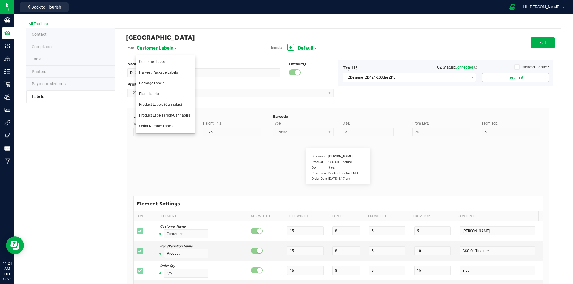
type input "35"
type input "Item Ref Field 5 Value"
type input "NDC Number"
type input "25"
type input "10"
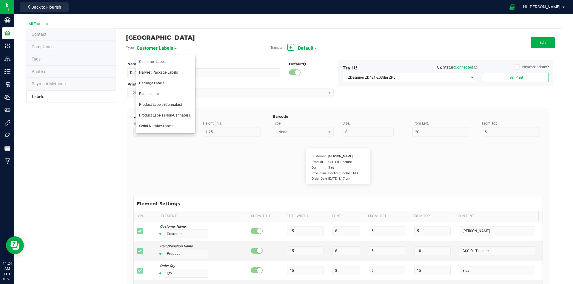
type input "35"
type input "[PHONE_NUMBER]"
type input "Number of Servings"
type input "25"
type input "10"
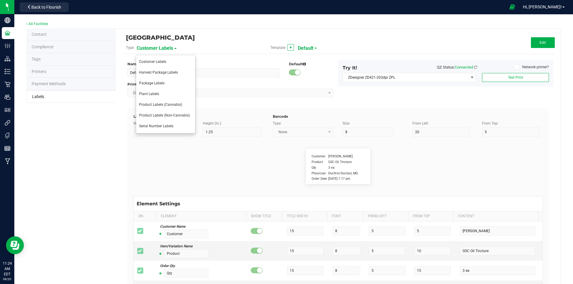
type input "35"
type input "4 servings/item"
type input "Serving Size"
type input "25"
type input "10"
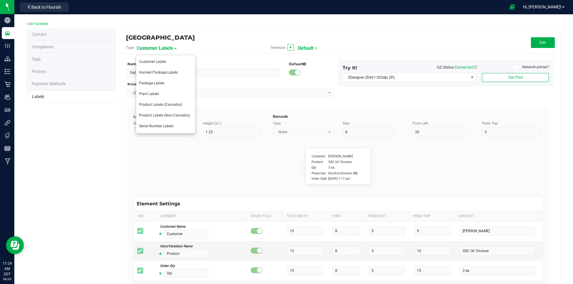
type input "35"
type input "1 cup"
type input "Serving Size (Grams)"
type input "25"
type input "10"
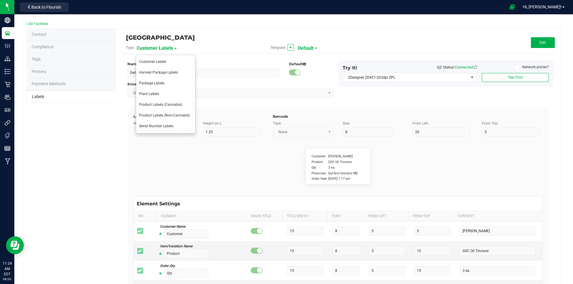
type input "35"
type input "4 g"
type input "Item Ingredients"
type input "25"
type input "10"
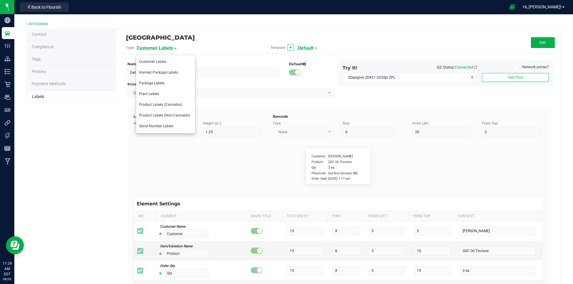
type input "35"
type input "Ingredient one, ingredient two"
type input "Allergens"
type input "25"
type input "10"
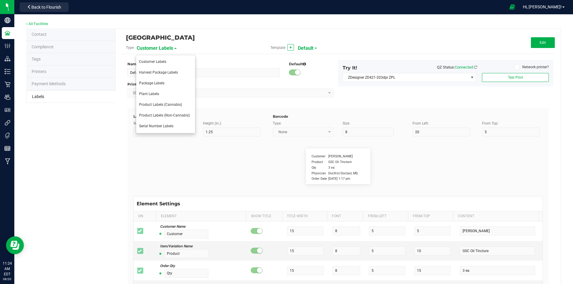
type input "35"
type input "Tree Nuts, Soy, Wheat"
type input "Feel"
type input "25"
type input "10"
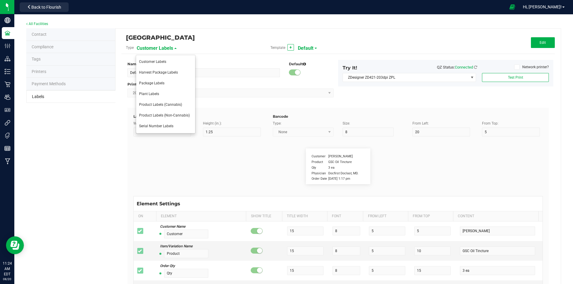
type input "35"
type input "Relaxed"
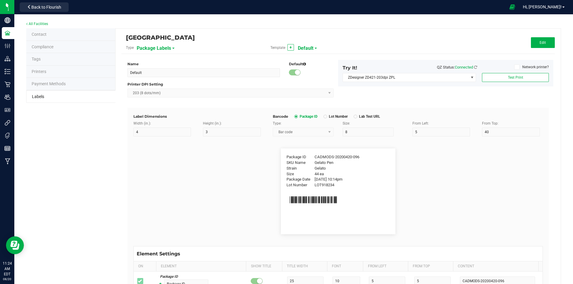
click at [160, 44] on span "Package Labels" at bounding box center [154, 48] width 34 height 10
click at [164, 128] on span "Serial Number Labels" at bounding box center [156, 126] width 34 height 4
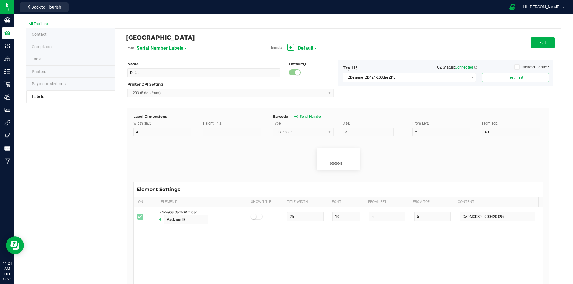
type input "1.5"
type input "0.75"
type input "6"
type input "0"
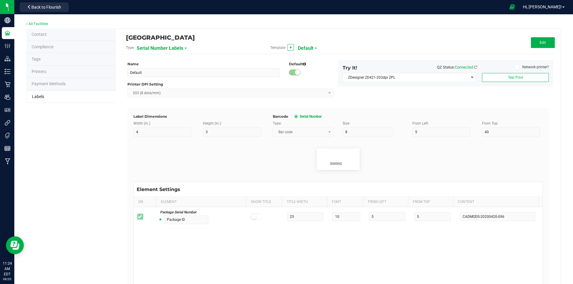
type input "Serial Number"
type input "10"
type input "7"
type input "12"
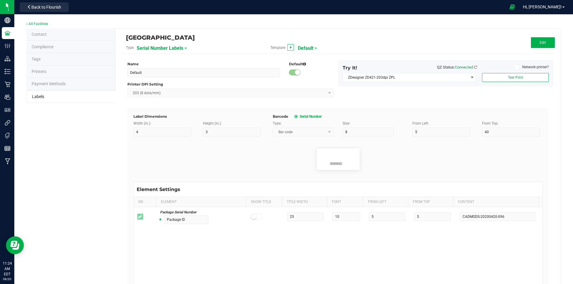
type input "00000042"
click at [290, 48] on button "+" at bounding box center [290, 47] width 7 height 7
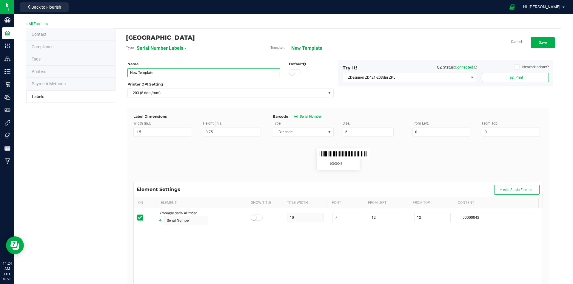
click at [197, 77] on input "New Template" at bounding box center [203, 72] width 152 height 9
type input "N"
type input "test gs1"
click at [274, 58] on div "Name test gs1 Default Printer DPI Setting 203 (8 dots/mm) Try It! QZ Status: Co…" at bounding box center [338, 234] width 424 height 361
click at [170, 133] on input "1.5" at bounding box center [162, 132] width 58 height 9
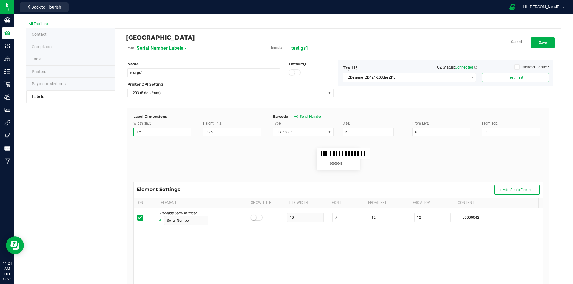
type input "1"
type input "2"
click at [227, 130] on input "0.75" at bounding box center [232, 132] width 58 height 9
type input "0"
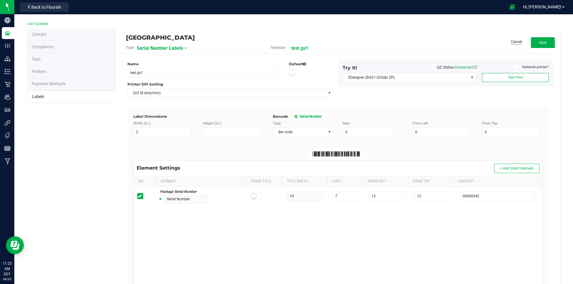
click at [511, 41] on link "Cancel" at bounding box center [516, 41] width 11 height 5
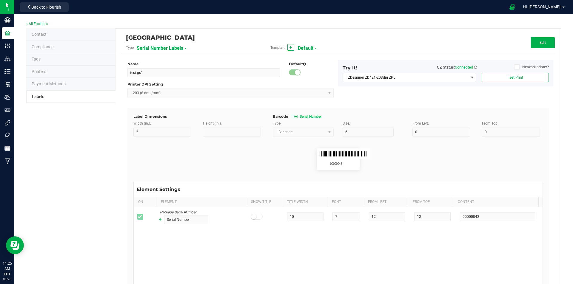
type input "Default"
type input "1.5"
type input "0.75"
click at [306, 47] on span "Default" at bounding box center [306, 48] width 16 height 10
click at [376, 47] on div "Template + Default" at bounding box center [338, 48] width 144 height 10
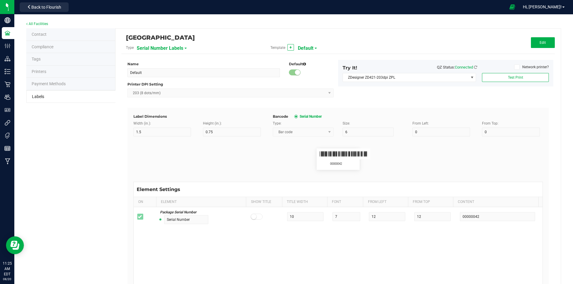
click at [177, 46] on span "Serial Number Labels" at bounding box center [160, 48] width 47 height 10
click at [157, 83] on span "Package Labels" at bounding box center [151, 83] width 25 height 4
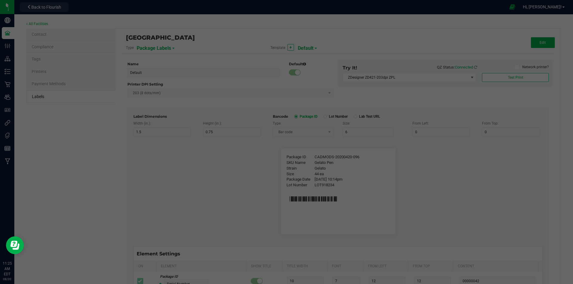
type input "4"
type input "3"
type input "8"
type input "5"
type input "40"
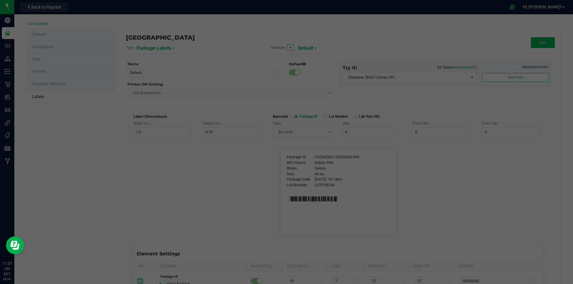
type input "Package ID"
type input "25"
type input "10"
type input "5"
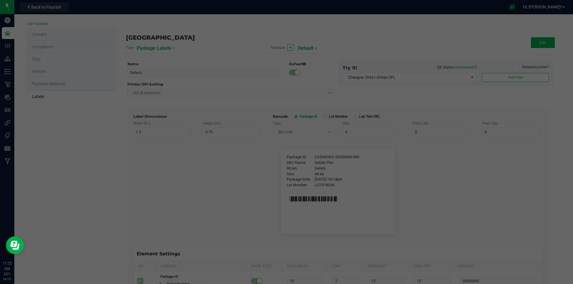
type input "CADMODS-20200420-096"
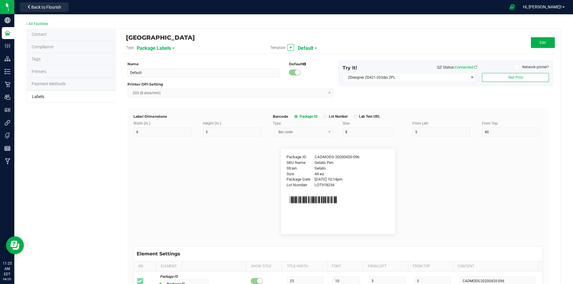
click at [314, 48] on span at bounding box center [315, 48] width 2 height 1
click at [312, 82] on span "flower gs1 code" at bounding box center [311, 83] width 25 height 4
type input "flower gs1 code"
type input "CADMODS-20230420-096"
type input "[DATE] 10:14pm"
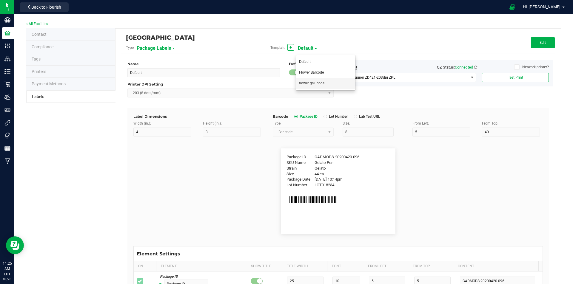
type input "Moisture %"
type input "8.40 %"
type input "Strain Description"
type input "Pineapple, Molasses, Napalm"
type input "Strain Type"
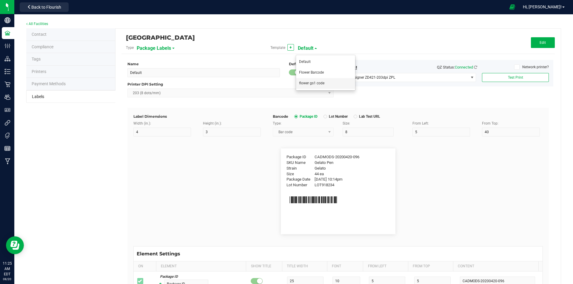
type input "Indica"
type input "Order ID"
type input "00256420"
type input "Brand"
type input "30"
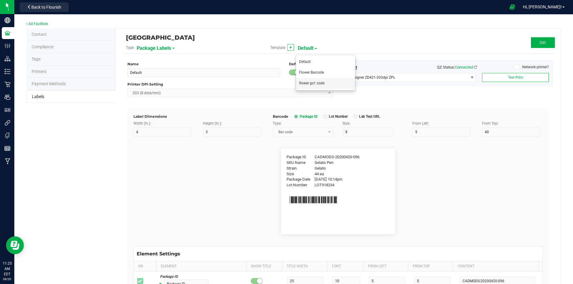
type input "Cannabis Co."
type input "Product Line"
type input "Dry Buds"
type input "Extraction"
type input "[MEDICAL_DATA]"
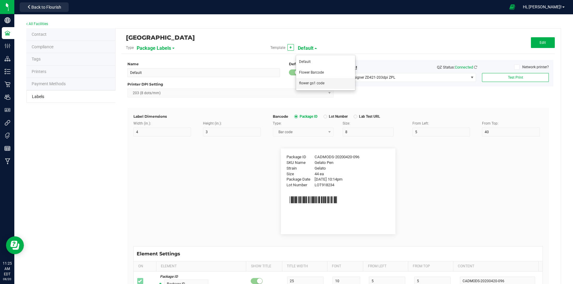
type input "Unit Weight"
type input "3.5 g"
type input "Unit Weight (Ounces)"
type input "1.0 oz"
type input "Unit Volume"
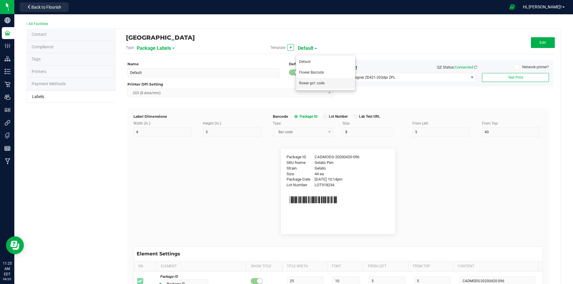
type input "100 ml"
type input "Unit Price"
type input "$49.99"
type input "Total Price"
type input "Use By Date"
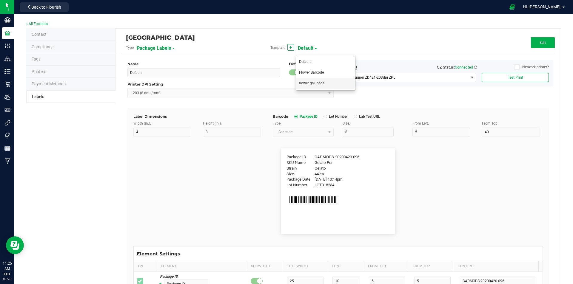
type input "[DATE] 10:14pm"
type input "Production Date"
type input "Lab Test Expiration Date"
type input "Harvest"
type input "25"
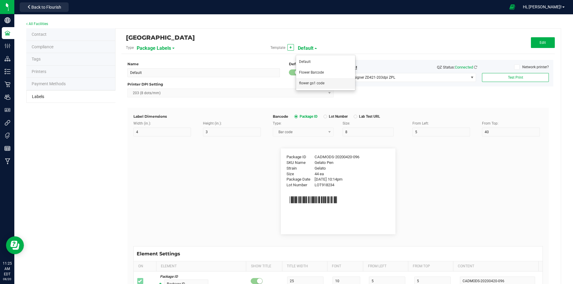
type input "GELATO-20230420"
type input "Harvest Date"
type input "[DATE]"
type input "Primary Vendor Legal Name"
type input "30"
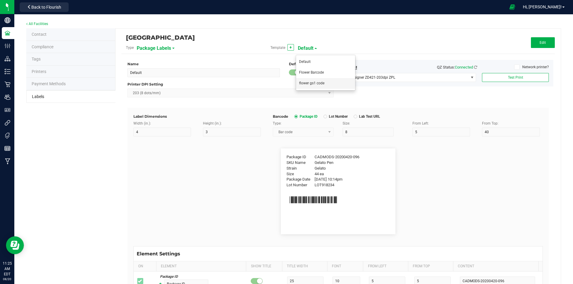
type input "Acme CannaSupply Co., LLC"
type input "Primary Vendor DBA Name"
type input "Acme CannaSupply"
type input "Primary Vendor License"
type input "SP394729402"
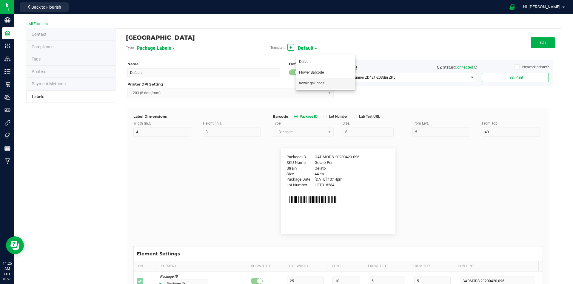
type input "Primary Cultivator Legal Name"
type input "Acme CannaSupply Co., LLC"
type input "Primary Cultivator DBA Name"
type input "Acme CannaSupply"
type input "Primary Cultivator License"
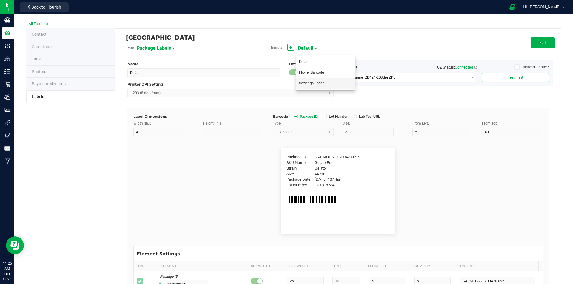
type input "SP394729402"
type input "Primary Manufacturer Legal Name"
type input "Acme CannaSupply Co., LLC"
type input "Primary Manufacturer DBA Name"
type input "Acme CannaSupply"
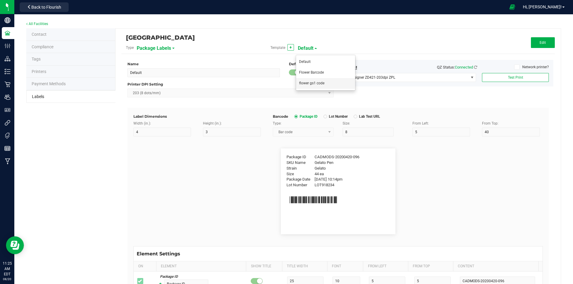
type input "Primary Manufacturer License"
type input "SP394729402"
type input "Primary Packager Legal Name"
type input "Acme CannaSupply Co., LLC"
type input "Primary Packager DBA Name"
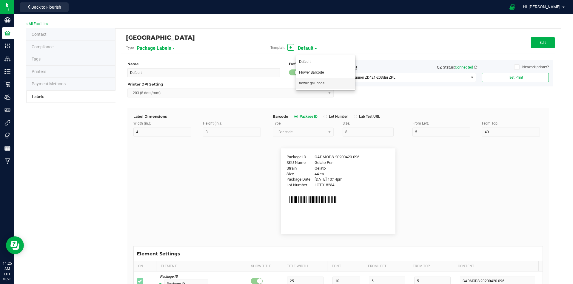
type input "Acme CannaSupply"
type input "Primary Packager License"
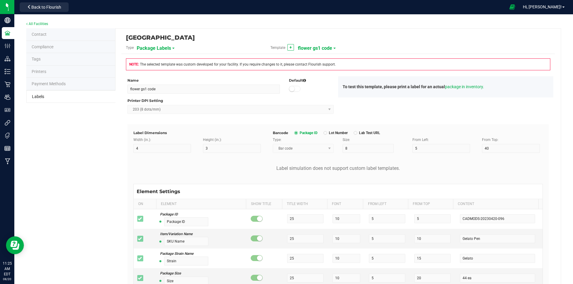
click at [159, 47] on span "Package Labels" at bounding box center [154, 48] width 34 height 10
click at [388, 58] on div "High Falls Canna [GEOGRAPHIC_DATA] Type Package Labels Template + flower gs1 co…" at bounding box center [337, 194] width 445 height 331
click at [310, 48] on span "flower gs1 code" at bounding box center [315, 48] width 34 height 10
click at [311, 72] on span "Flower Barcode" at bounding box center [311, 72] width 25 height 4
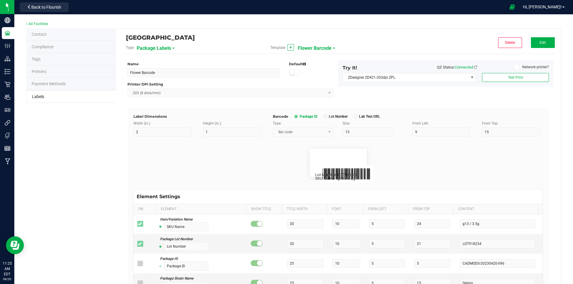
click at [316, 46] on span "Flower Barcode" at bounding box center [315, 48] width 34 height 10
click at [313, 81] on span "flower gs1 code" at bounding box center [311, 83] width 25 height 4
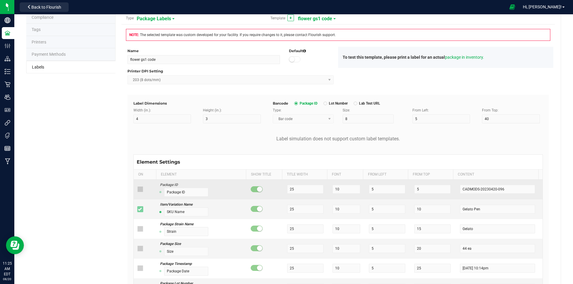
scroll to position [30, 0]
click at [138, 189] on icon at bounding box center [140, 189] width 4 height 0
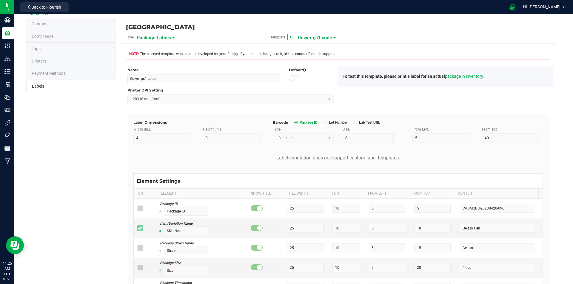
scroll to position [0, 0]
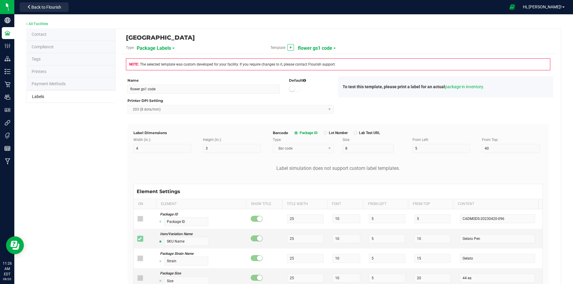
click at [327, 132] on span "Lot Number" at bounding box center [337, 133] width 21 height 5
click at [323, 132] on div at bounding box center [325, 133] width 4 height 4
click at [301, 91] on toggle-switch at bounding box center [311, 89] width 45 height 6
click at [321, 50] on span "flower gs1 code" at bounding box center [315, 48] width 34 height 10
click at [321, 72] on span "Flower Barcode" at bounding box center [311, 72] width 25 height 4
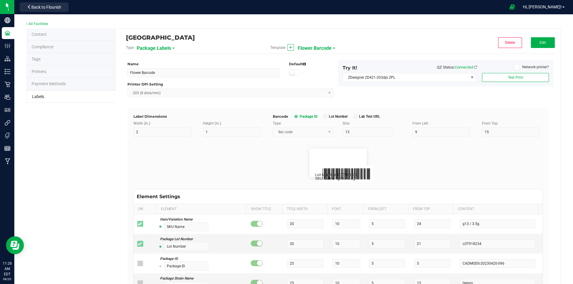
click at [305, 47] on span "Flower Barcode" at bounding box center [315, 48] width 34 height 10
click at [316, 85] on span "flower gs1 code" at bounding box center [311, 83] width 25 height 4
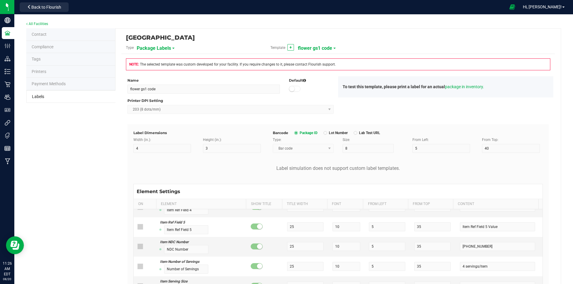
click at [315, 45] on span "flower gs1 code" at bounding box center [315, 48] width 34 height 10
click at [313, 74] on span "Flower Barcode" at bounding box center [311, 72] width 25 height 4
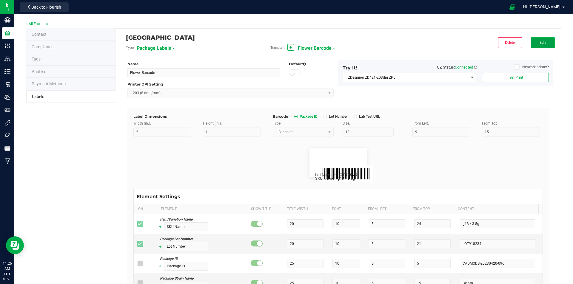
click at [539, 40] on button "Edit" at bounding box center [543, 42] width 24 height 11
click at [154, 48] on span "Package Labels" at bounding box center [154, 48] width 34 height 10
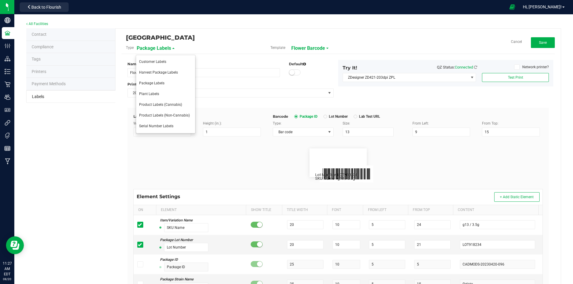
click at [224, 42] on div "[GEOGRAPHIC_DATA]" at bounding box center [266, 38] width 280 height 10
